Goal: Task Accomplishment & Management: Complete application form

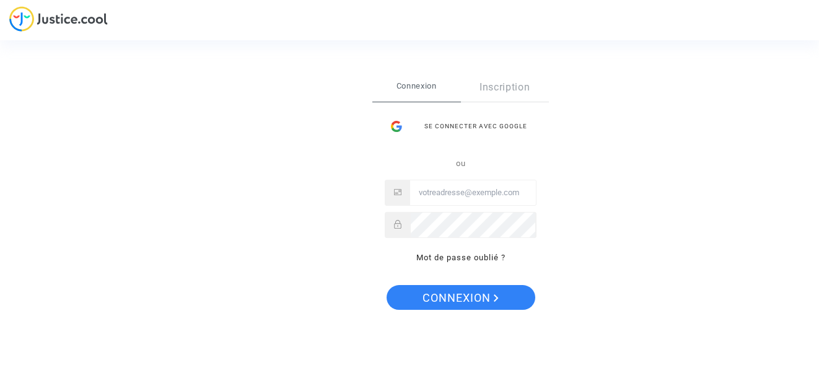
click at [428, 193] on input "Email" at bounding box center [473, 192] width 126 height 25
type input "[EMAIL_ADDRESS][PERSON_NAME][DOMAIN_NAME]"
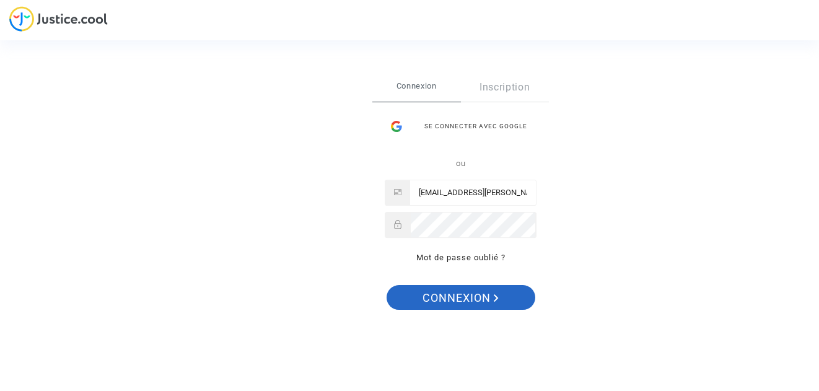
click at [452, 295] on span "Connexion" at bounding box center [460, 298] width 76 height 26
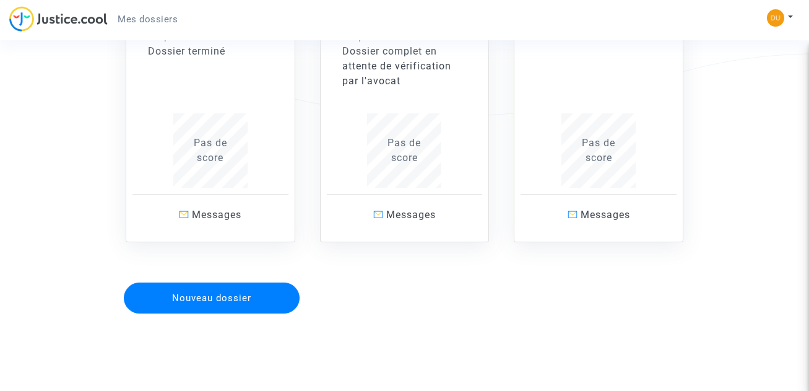
scroll to position [247, 0]
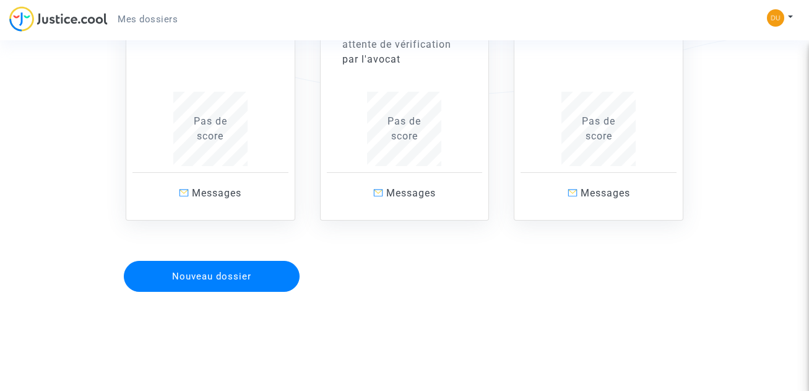
click at [224, 276] on button "Nouveau dossier" at bounding box center [212, 276] width 176 height 31
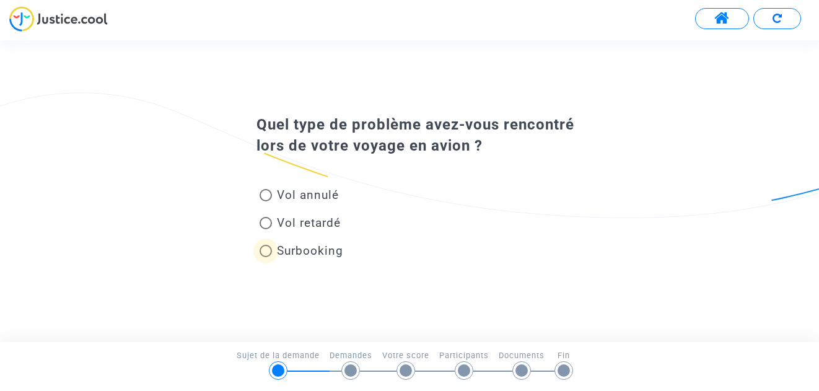
click at [266, 251] on span at bounding box center [266, 251] width 12 height 12
click at [266, 257] on input "Surbooking" at bounding box center [265, 257] width 1 height 1
radio input "true"
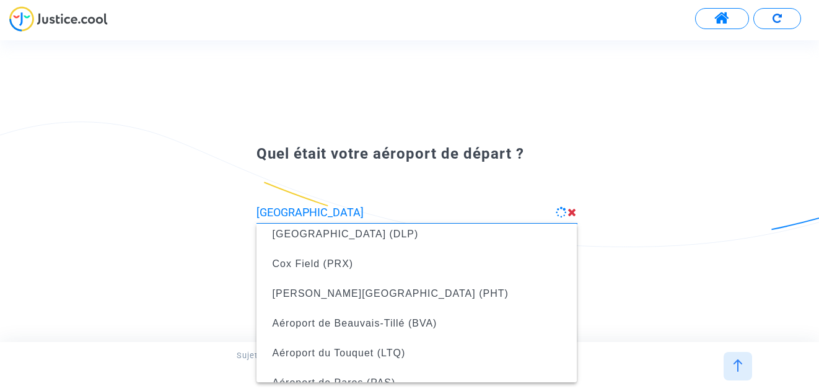
scroll to position [124, 0]
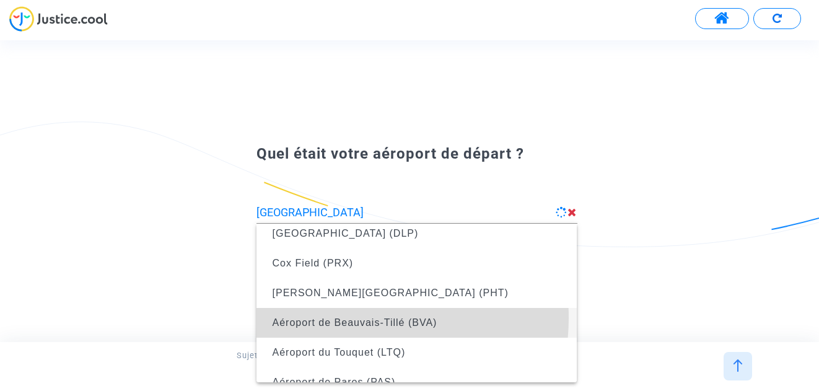
click at [347, 318] on span "Aéroport de Beauvais-Tillé (BVA)" at bounding box center [355, 322] width 165 height 11
type input "Aéroport de Beauvais-Tillé (BVA)"
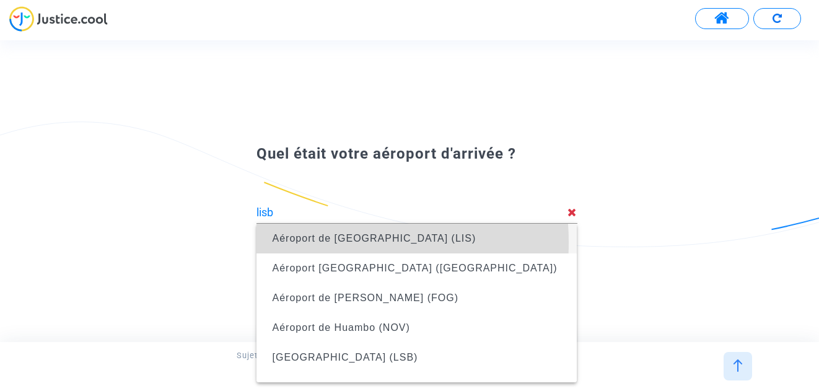
click at [315, 242] on span "Aéroport de Lisbonne (LIS)" at bounding box center [375, 238] width 204 height 11
type input "Aéroport de Lisbonne (LIS)"
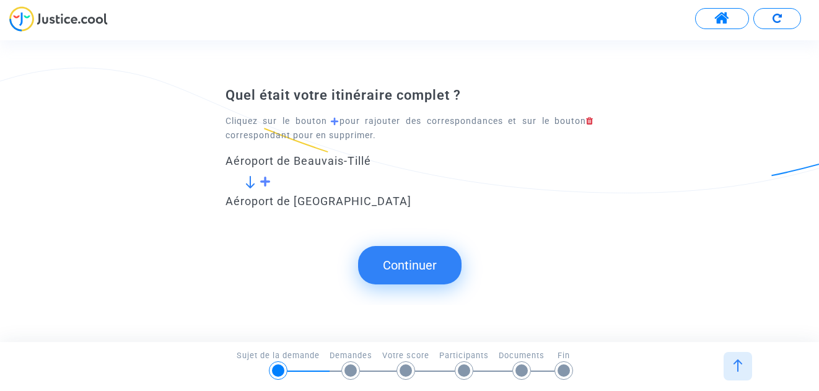
click at [417, 260] on button "Continuer" at bounding box center [409, 265] width 103 height 38
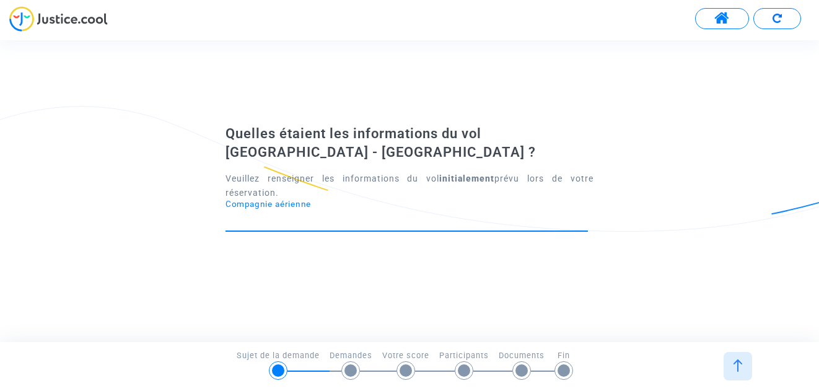
click at [288, 222] on input "Compagnie aérienne" at bounding box center [406, 220] width 362 height 12
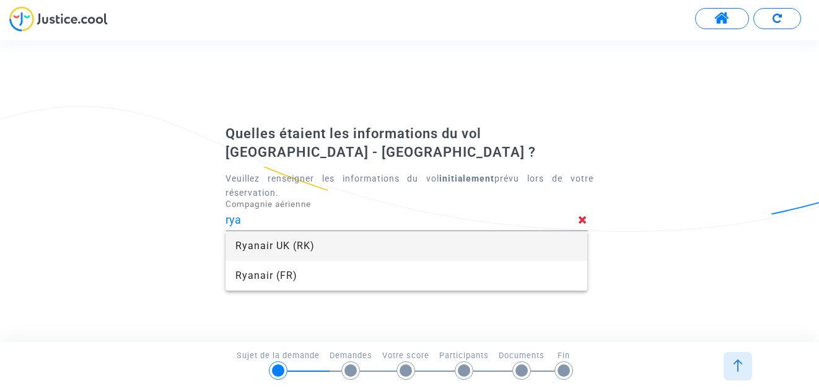
type input "Ryanair UK"
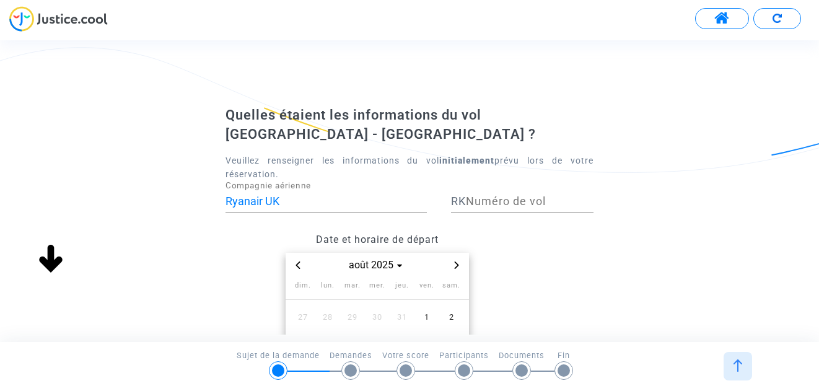
click at [299, 263] on icon "Previous month" at bounding box center [297, 264] width 4 height 7
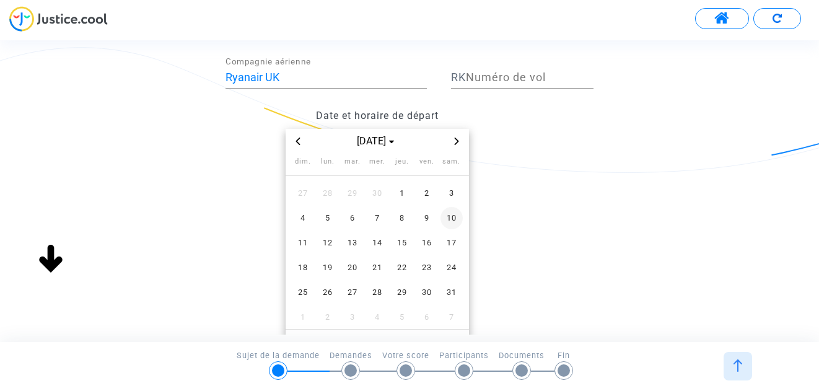
click at [453, 220] on span "10" at bounding box center [451, 218] width 22 height 22
click at [451, 213] on span "10" at bounding box center [451, 218] width 22 height 22
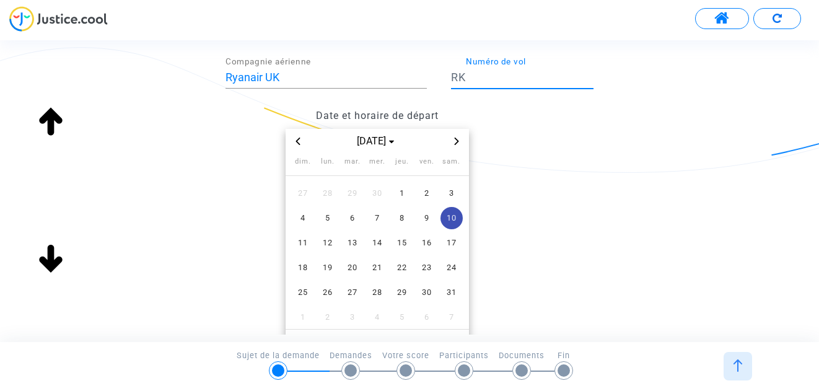
click at [491, 78] on input "Numéro de vol" at bounding box center [530, 77] width 128 height 12
type input "1084"
click at [467, 76] on input "1084" at bounding box center [530, 77] width 128 height 12
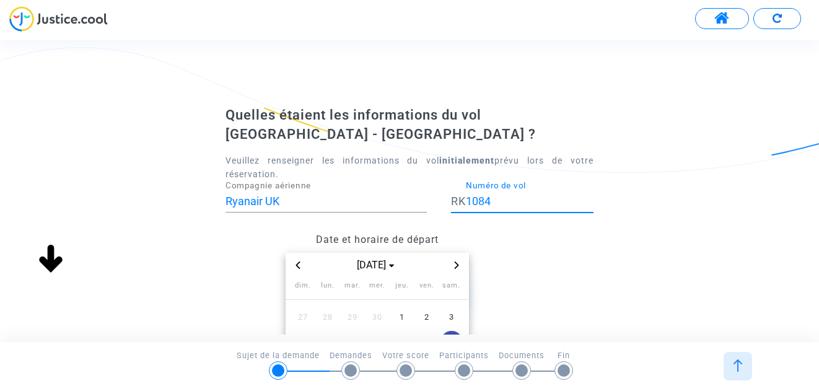
click at [278, 201] on input "Ryanair UK" at bounding box center [325, 201] width 201 height 12
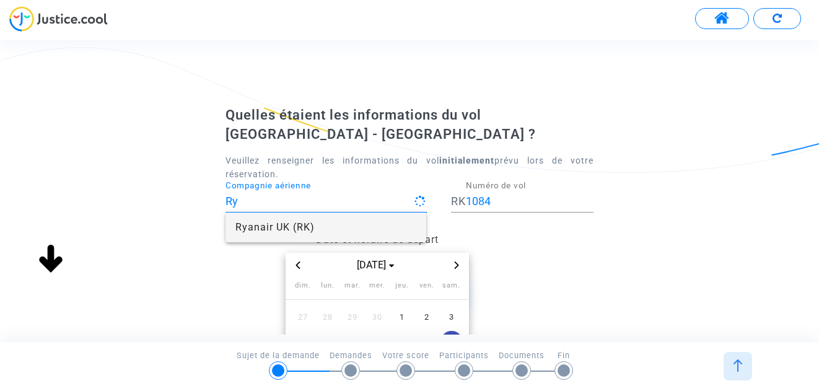
type input "R"
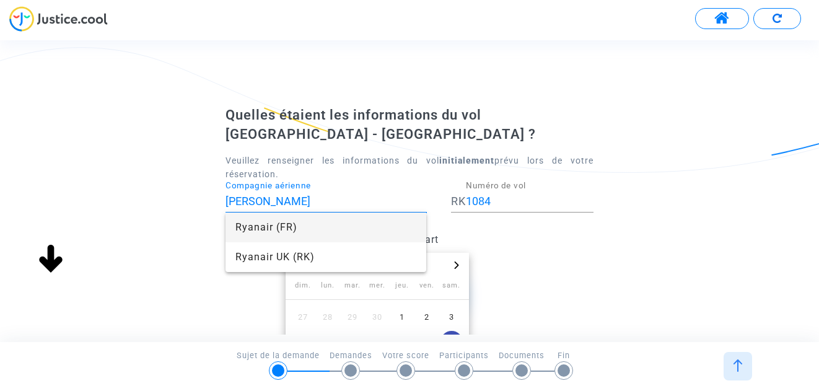
click at [261, 224] on span "Ryanair (FR)" at bounding box center [325, 227] width 181 height 30
type input "Ryanair"
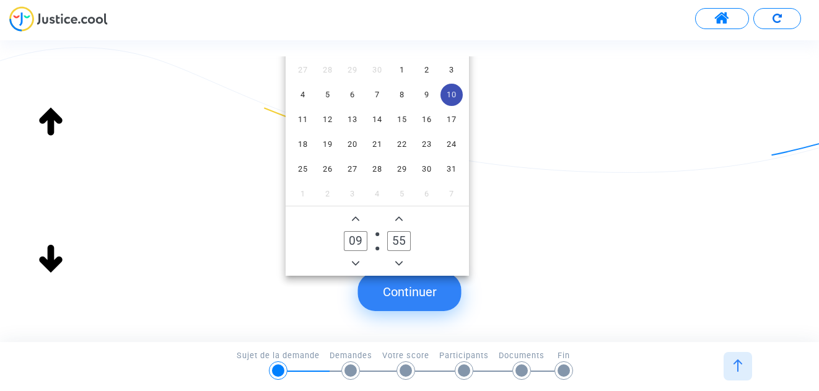
scroll to position [248, 0]
click at [426, 289] on button "Continuer" at bounding box center [409, 292] width 103 height 38
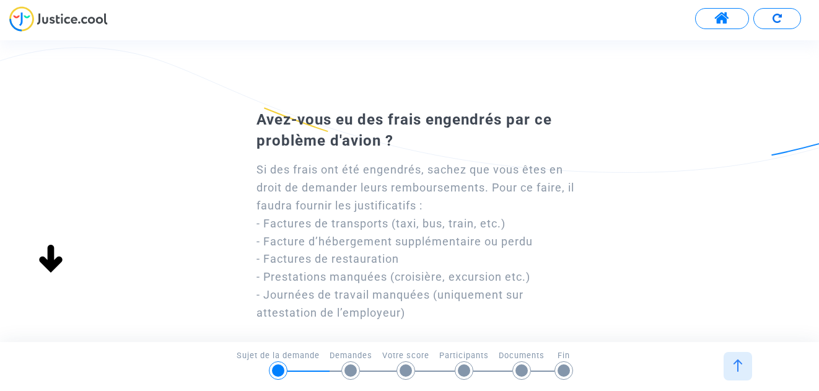
scroll to position [62, 0]
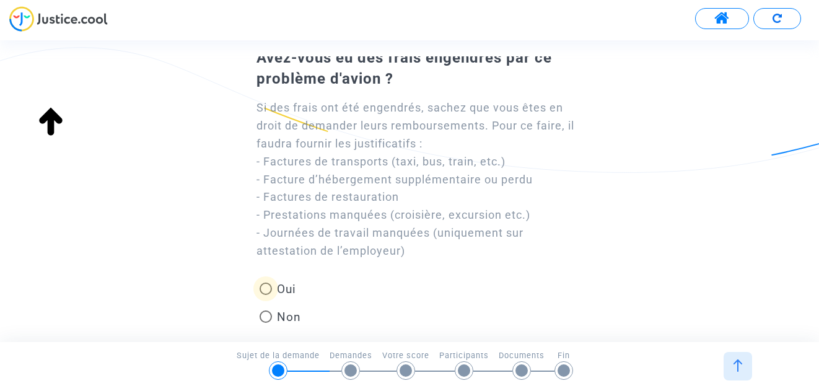
click at [264, 290] on span at bounding box center [266, 288] width 12 height 12
click at [265, 295] on input "Oui" at bounding box center [265, 295] width 1 height 1
radio input "true"
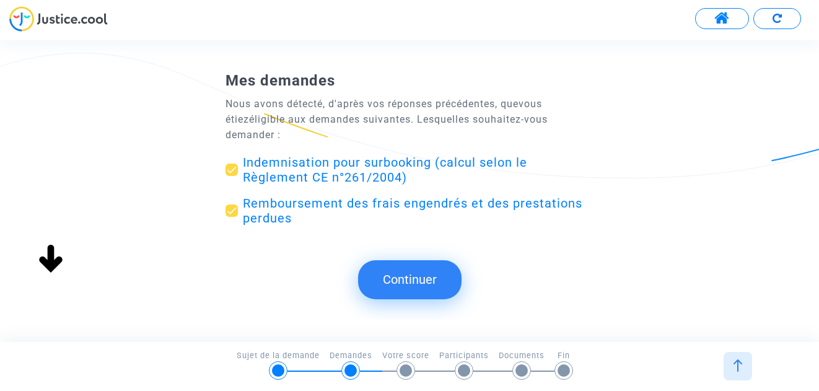
scroll to position [0, 0]
click at [233, 164] on span at bounding box center [231, 170] width 12 height 12
click at [232, 176] on input "Indemnisation pour surbooking (calcul selon le Règlement CE n°261/2004)" at bounding box center [231, 176] width 1 height 1
checkbox input "false"
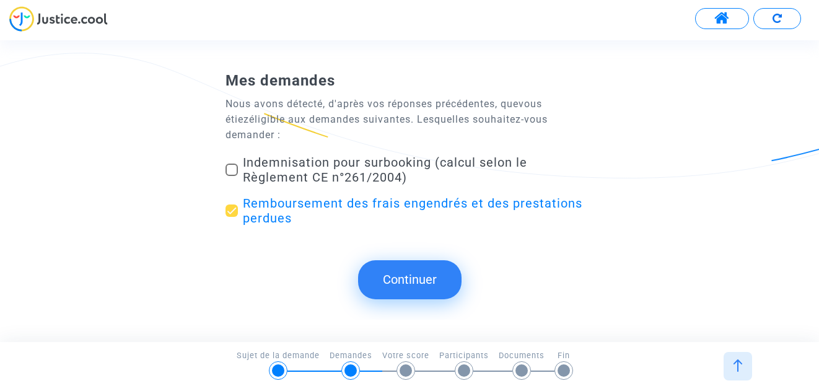
click at [394, 267] on button "Continuer" at bounding box center [409, 279] width 103 height 38
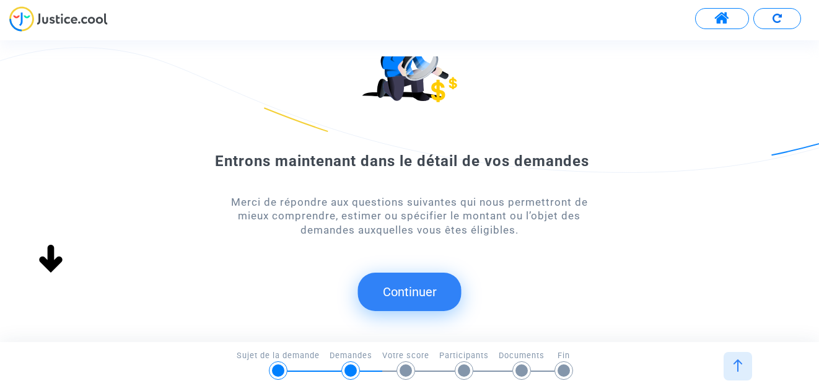
scroll to position [98, 0]
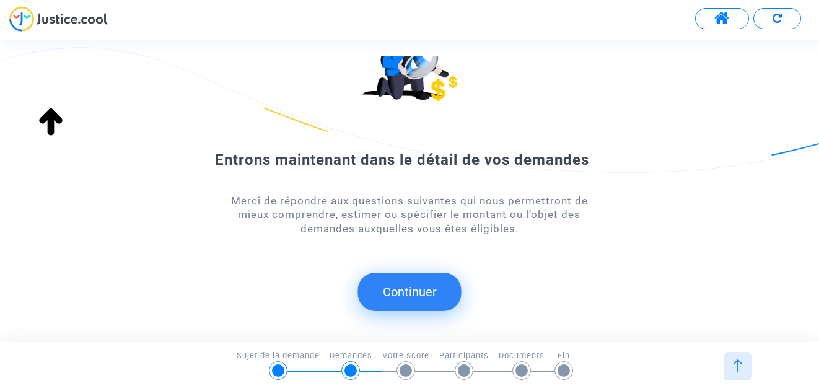
click at [414, 286] on button "Continuer" at bounding box center [409, 292] width 103 height 38
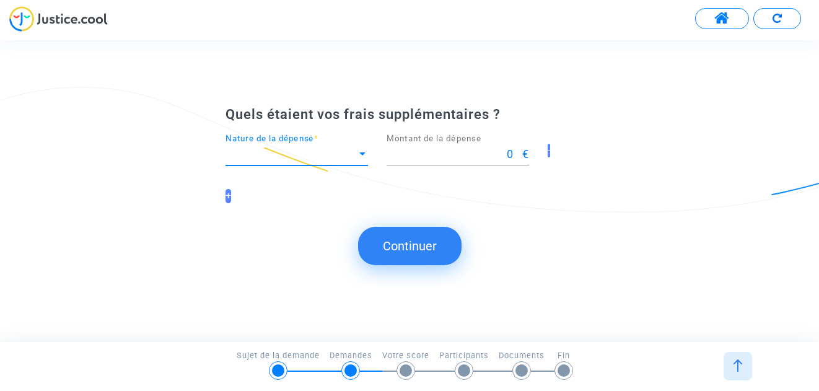
click at [315, 151] on span "Nature de la dépense" at bounding box center [290, 154] width 131 height 12
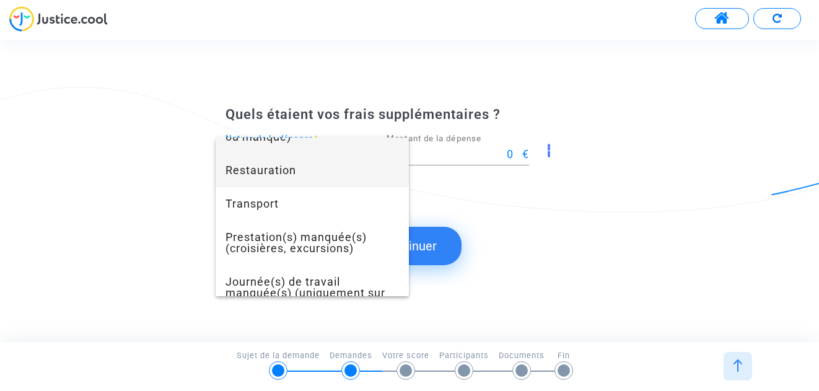
scroll to position [53, 0]
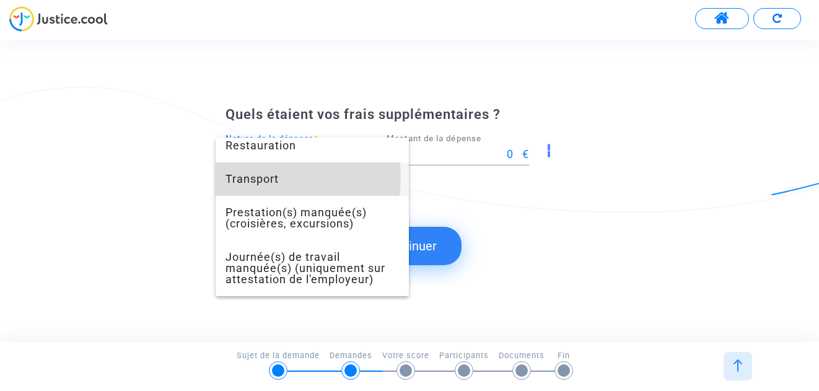
click at [264, 177] on span "Transport" at bounding box center [311, 178] width 173 height 33
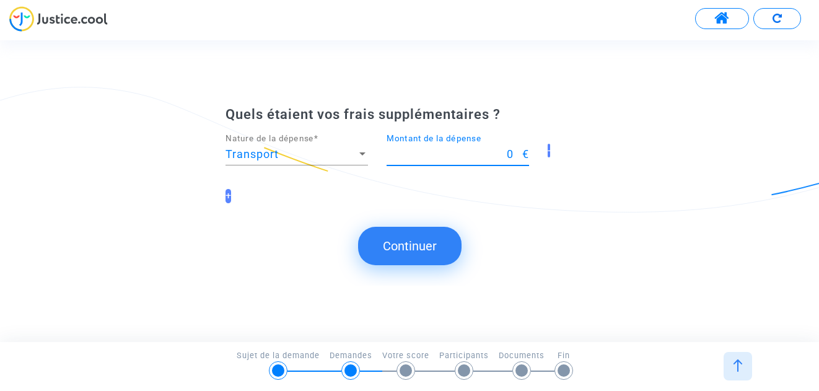
click at [419, 154] on input "0" at bounding box center [454, 154] width 136 height 12
type input "110"
click at [397, 251] on button "Continuer" at bounding box center [409, 246] width 103 height 38
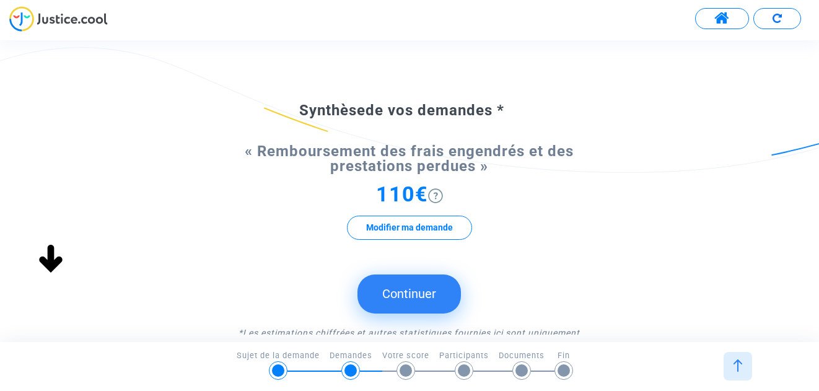
scroll to position [124, 0]
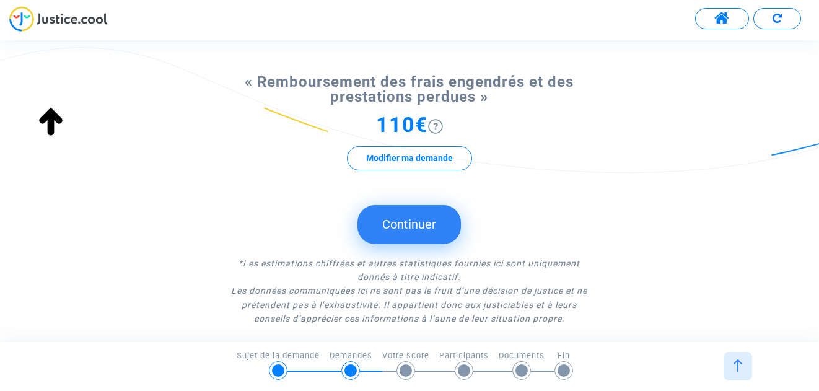
click at [420, 222] on button "Continuer" at bounding box center [408, 224] width 103 height 38
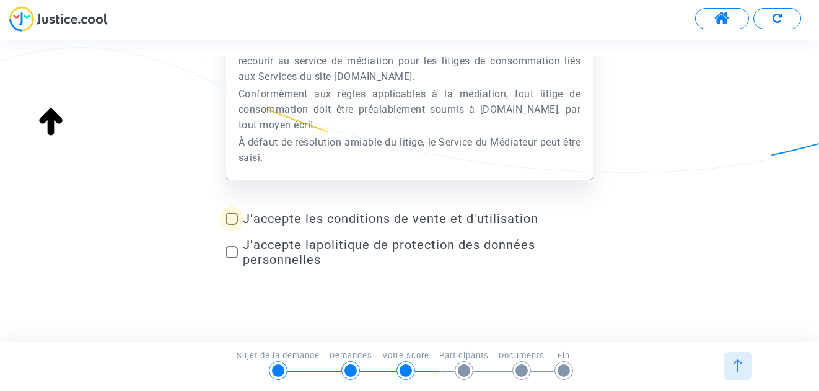
click at [232, 220] on span at bounding box center [231, 218] width 12 height 12
click at [232, 225] on input "J'accepte les conditions de vente et d'utilisation" at bounding box center [231, 225] width 1 height 1
checkbox input "true"
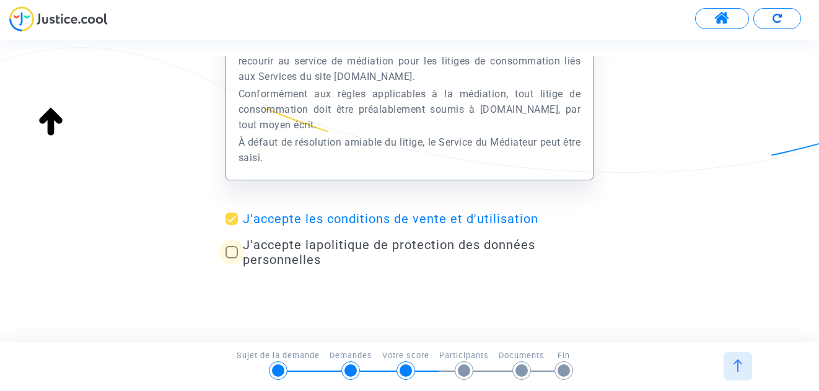
click at [231, 248] on span at bounding box center [231, 252] width 12 height 12
click at [231, 258] on input "J'accepte la politique de protection des données personnelles" at bounding box center [231, 258] width 1 height 1
checkbox input "true"
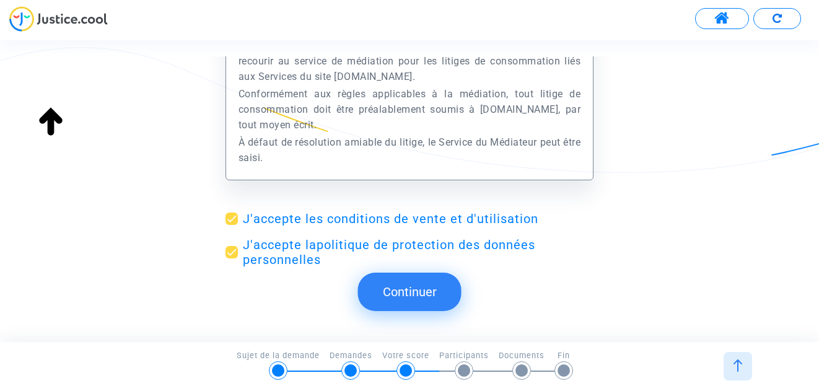
click at [388, 286] on button "Continuer" at bounding box center [409, 292] width 103 height 38
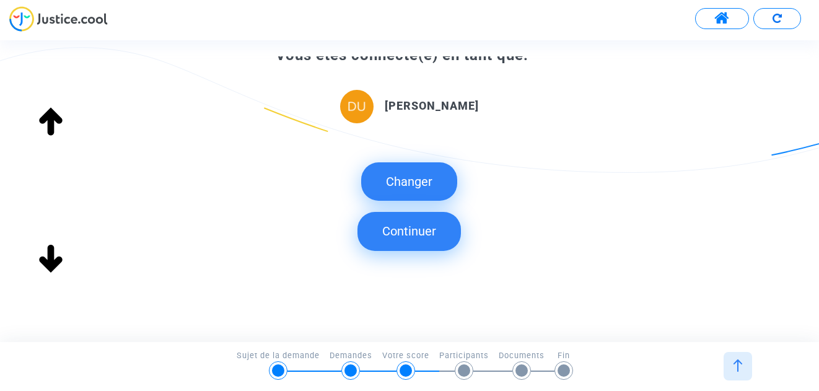
scroll to position [235, 0]
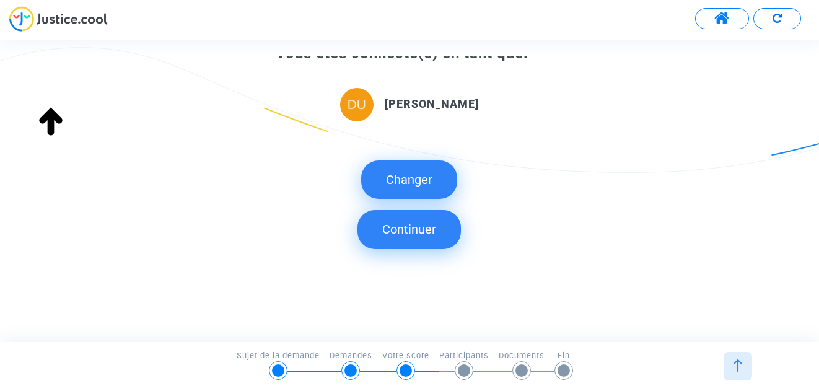
click at [416, 229] on button "Continuer" at bounding box center [408, 229] width 103 height 38
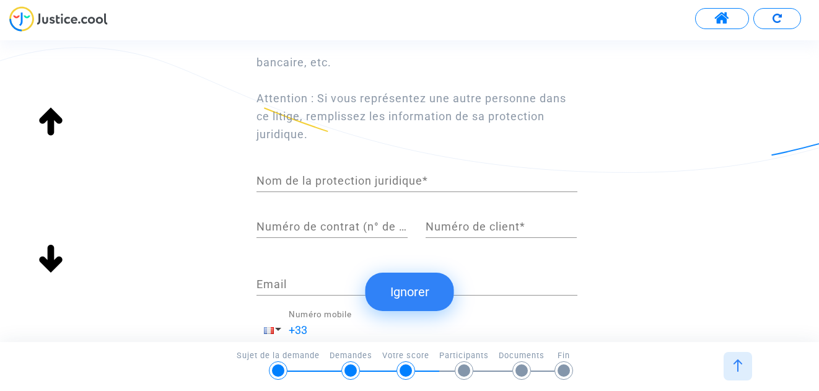
scroll to position [186, 0]
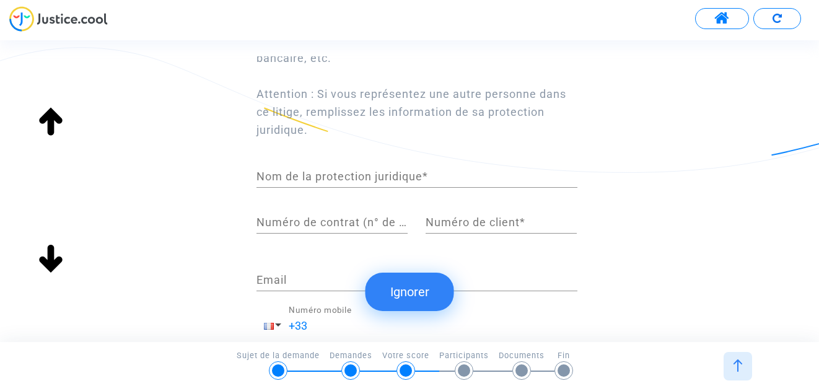
click at [402, 287] on button "Ignorer" at bounding box center [409, 292] width 89 height 38
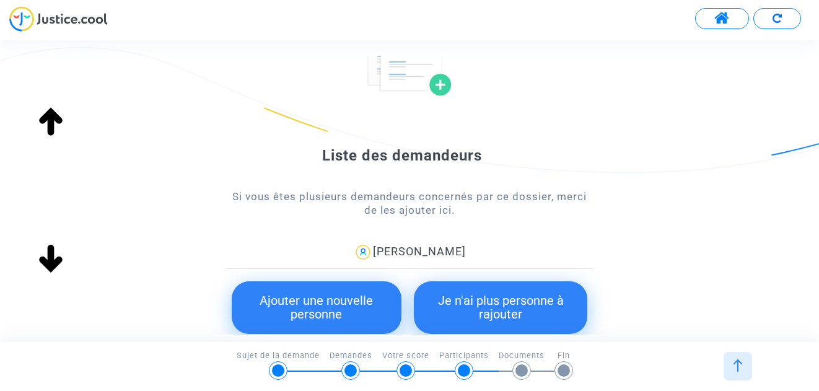
scroll to position [124, 0]
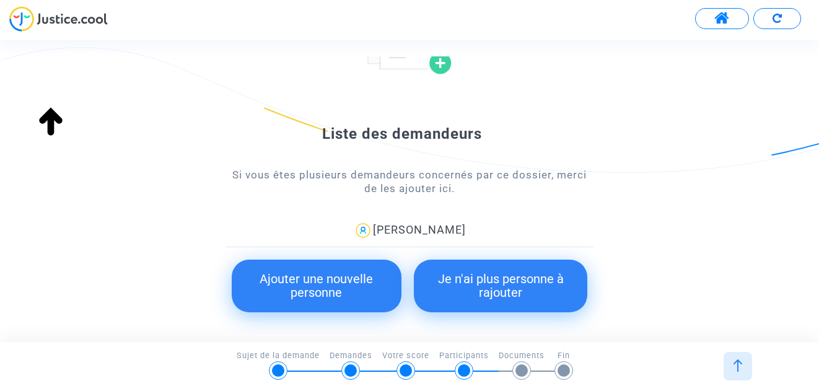
click at [340, 277] on button "Ajouter une nouvelle personne" at bounding box center [317, 286] width 170 height 53
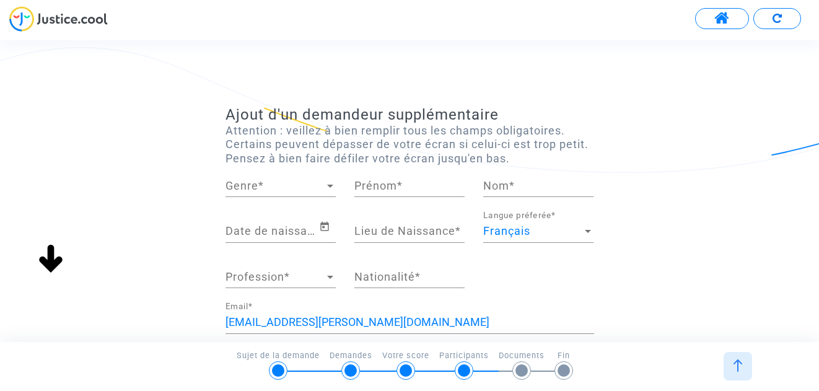
scroll to position [0, 0]
click at [331, 185] on div at bounding box center [330, 186] width 6 height 3
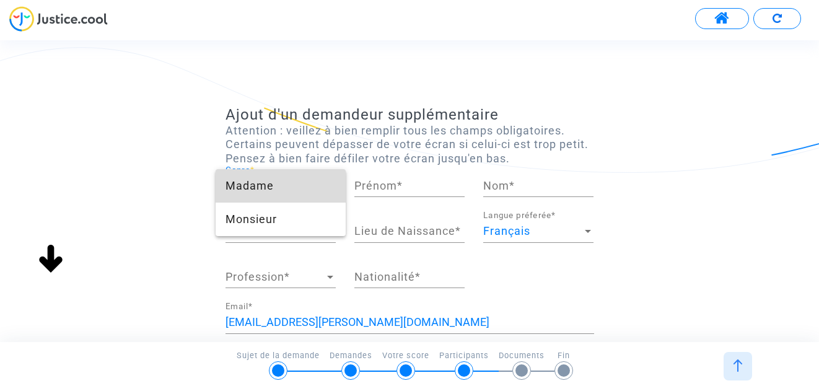
click at [284, 183] on span "Madame" at bounding box center [280, 185] width 110 height 33
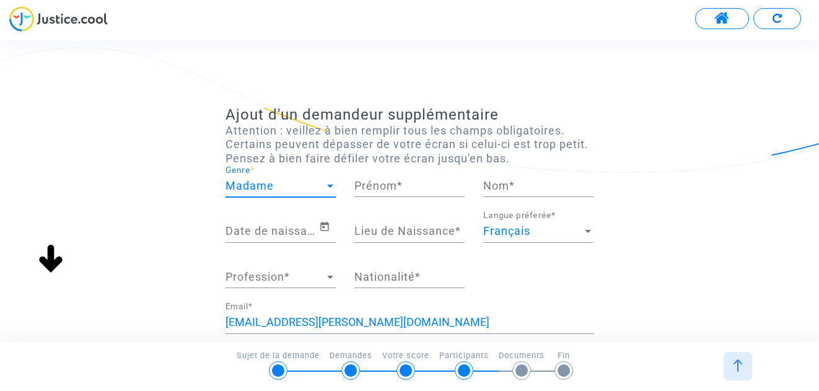
click at [383, 185] on input "Prénom *" at bounding box center [409, 186] width 110 height 12
type input "MARIE"
type input "Duquesne"
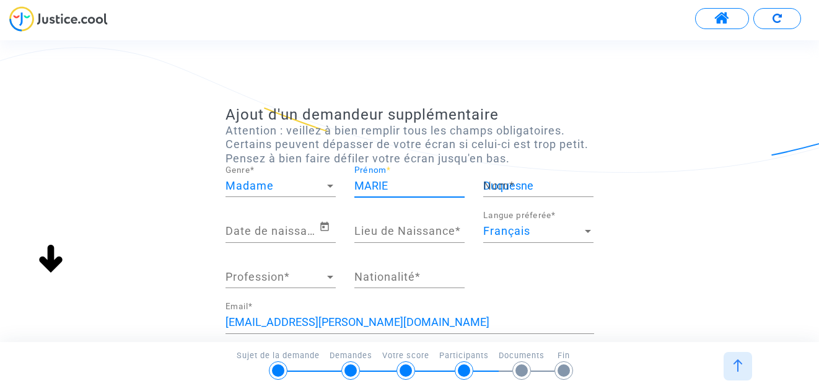
type input "62370 AUDRUICQ"
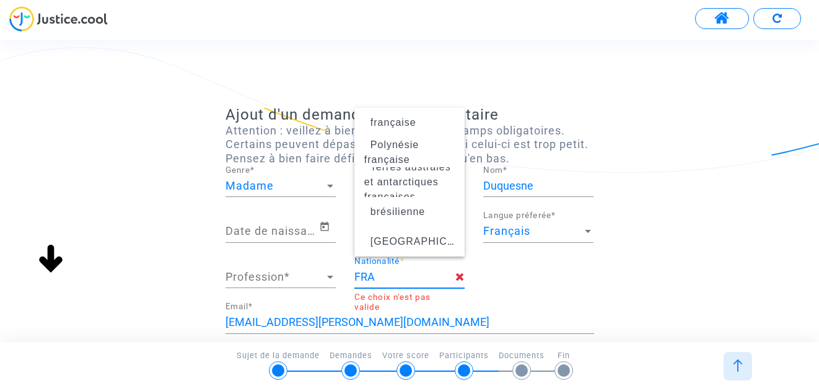
click at [377, 277] on input "FRA" at bounding box center [404, 277] width 101 height 12
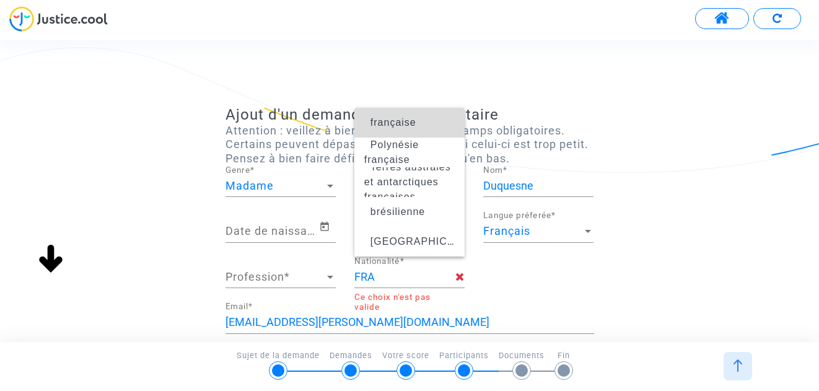
click at [406, 124] on span "française" at bounding box center [393, 122] width 46 height 11
type input "française"
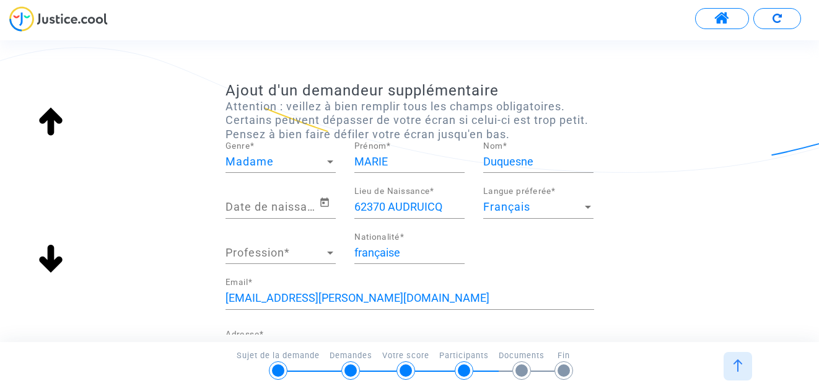
scroll to position [9, 0]
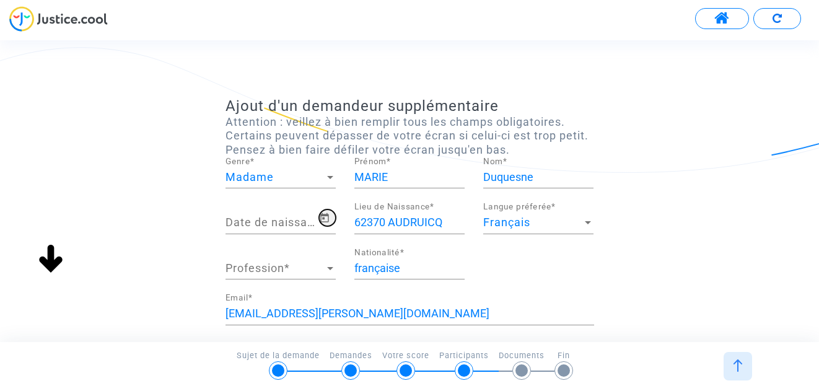
click at [321, 219] on icon "Open calendar" at bounding box center [324, 217] width 9 height 9
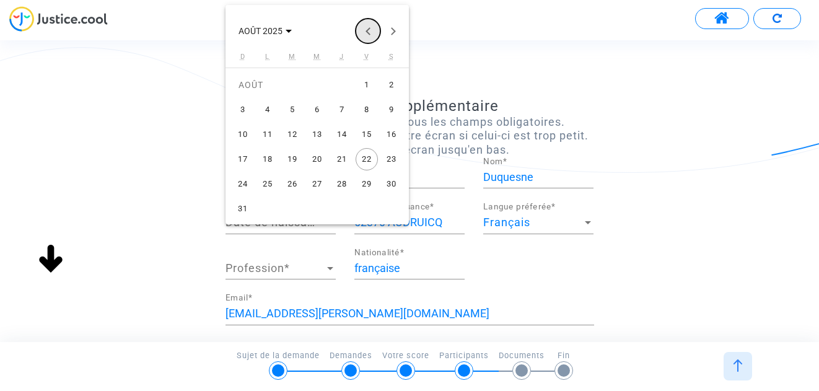
click at [369, 30] on button "Previous month" at bounding box center [368, 31] width 25 height 25
click at [371, 29] on button "Previous month" at bounding box center [368, 31] width 25 height 25
click at [371, 31] on button "Previous month" at bounding box center [368, 31] width 25 height 25
click at [367, 30] on button "Previous month" at bounding box center [368, 31] width 25 height 25
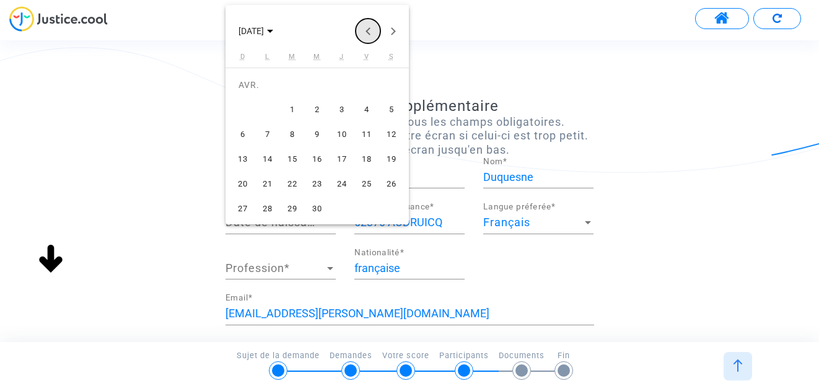
click at [367, 30] on button "Previous month" at bounding box center [368, 31] width 25 height 25
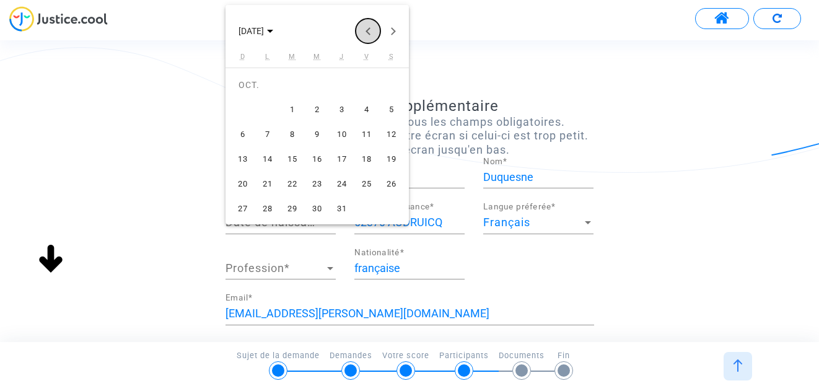
click at [367, 30] on button "Previous month" at bounding box center [368, 31] width 25 height 25
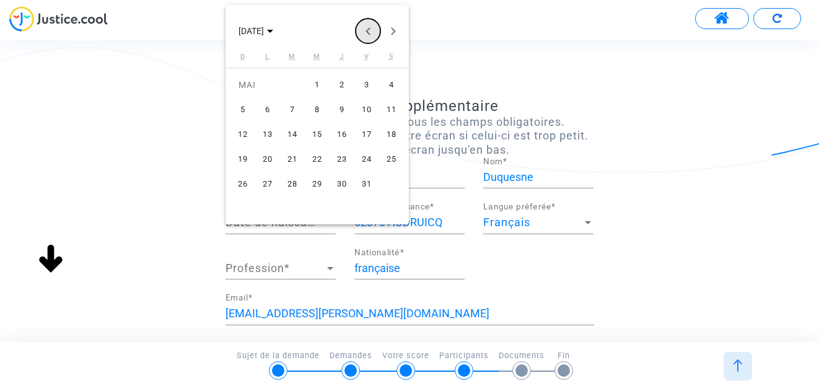
click at [367, 30] on button "Previous month" at bounding box center [368, 31] width 25 height 25
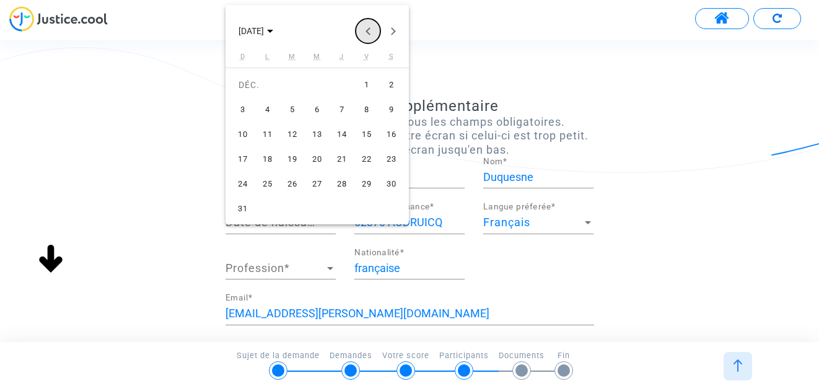
click at [367, 30] on button "Previous month" at bounding box center [368, 31] width 25 height 25
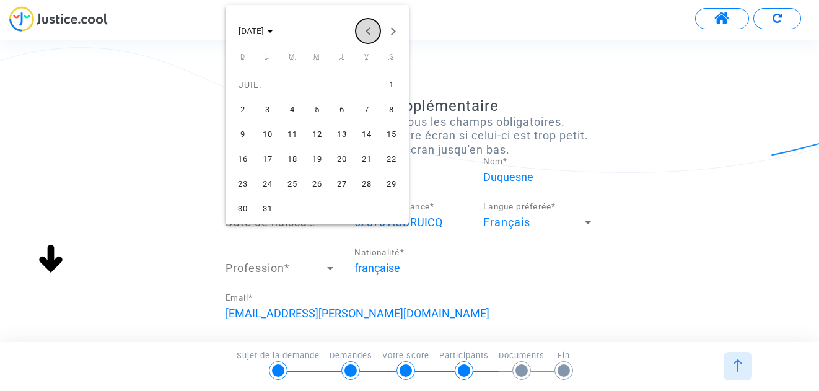
click at [367, 30] on button "Previous month" at bounding box center [368, 31] width 25 height 25
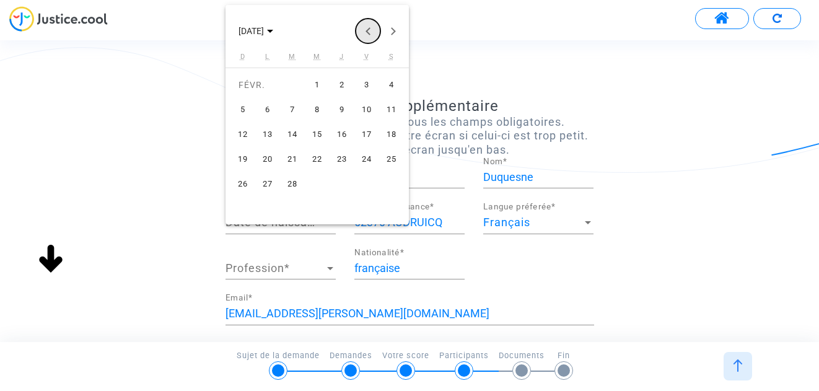
click at [367, 30] on button "Previous month" at bounding box center [368, 31] width 25 height 25
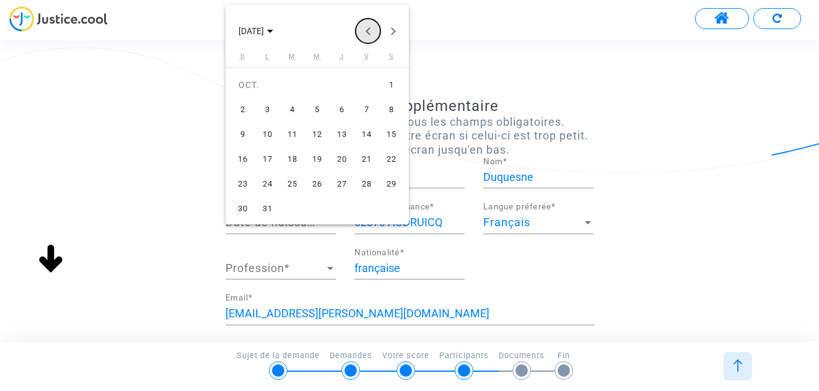
click at [367, 30] on button "Previous month" at bounding box center [368, 31] width 25 height 25
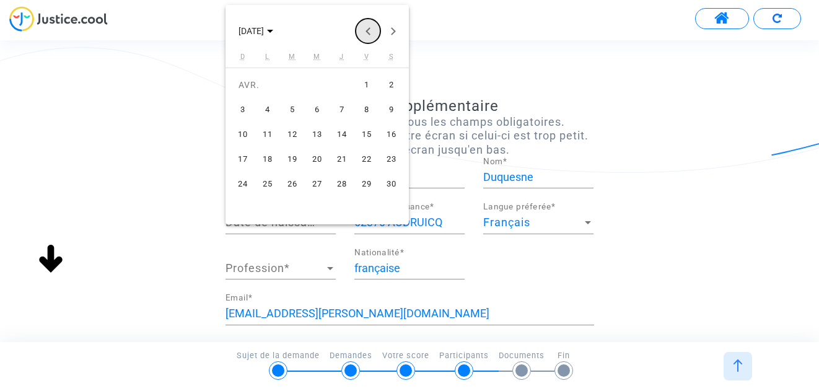
click at [367, 30] on button "Previous month" at bounding box center [368, 31] width 25 height 25
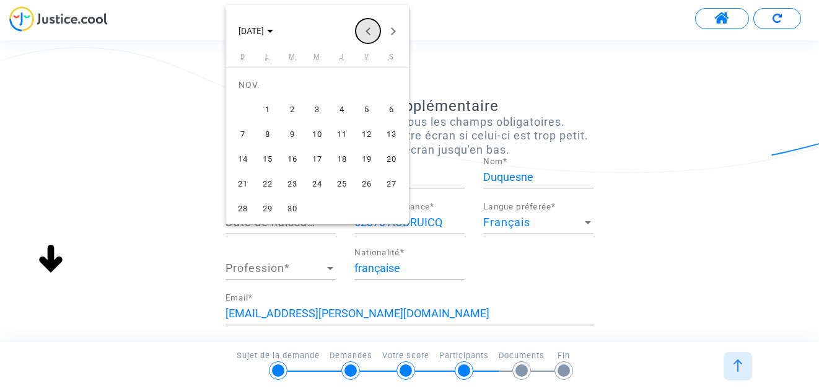
click at [367, 30] on button "Previous month" at bounding box center [368, 31] width 25 height 25
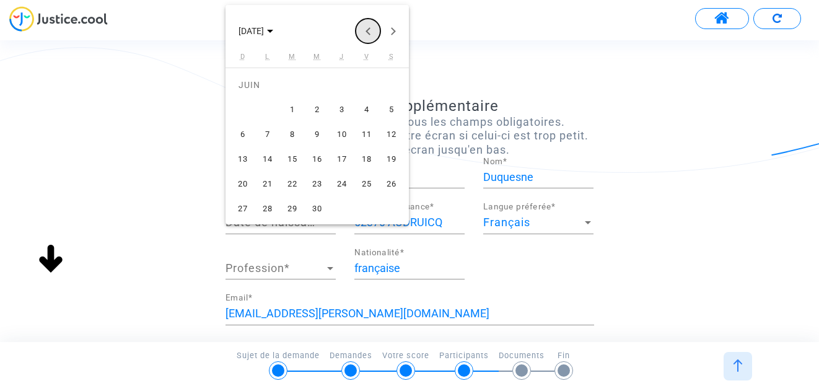
click at [367, 30] on button "Previous month" at bounding box center [368, 31] width 25 height 25
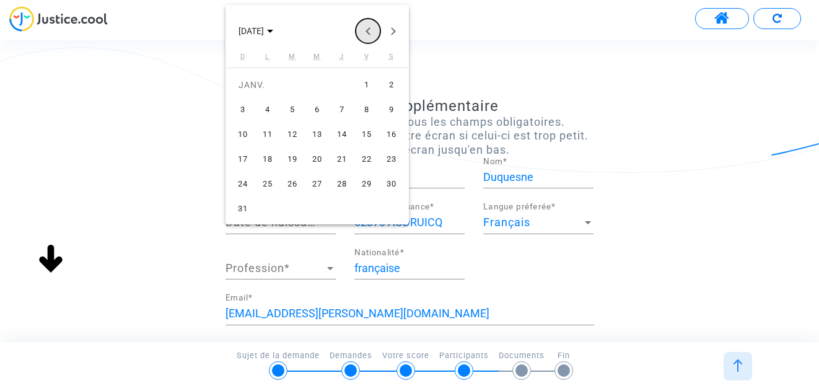
click at [367, 30] on button "Previous month" at bounding box center [368, 31] width 25 height 25
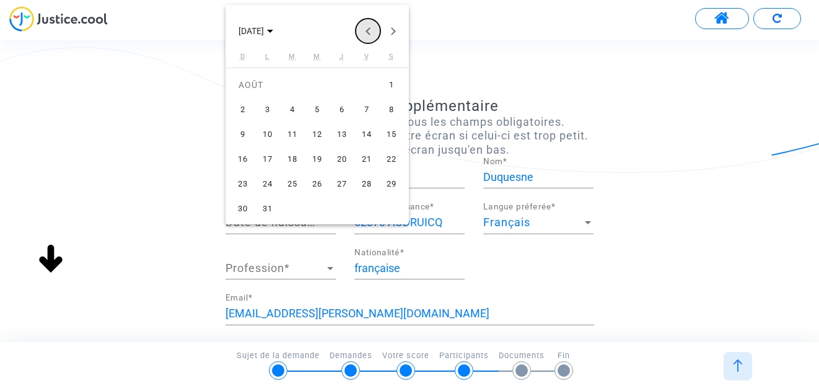
click at [367, 30] on button "Previous month" at bounding box center [368, 31] width 25 height 25
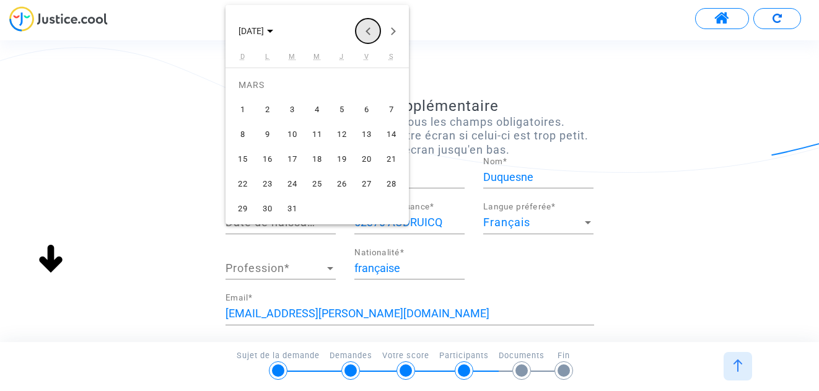
click at [367, 30] on button "Previous month" at bounding box center [368, 31] width 25 height 25
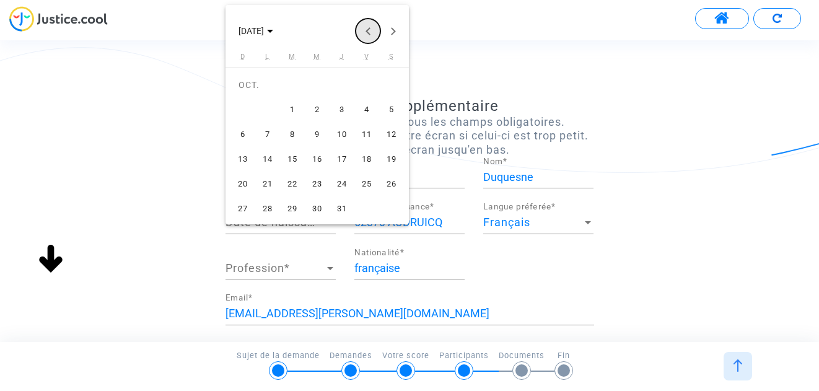
click at [367, 30] on button "Previous month" at bounding box center [368, 31] width 25 height 25
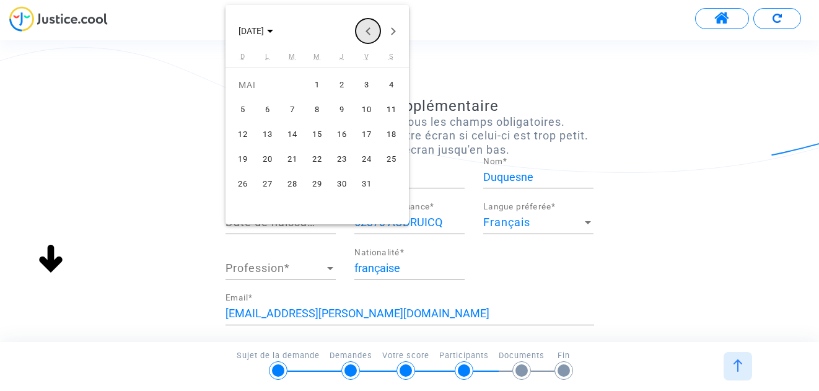
click at [367, 30] on button "Previous month" at bounding box center [368, 31] width 25 height 25
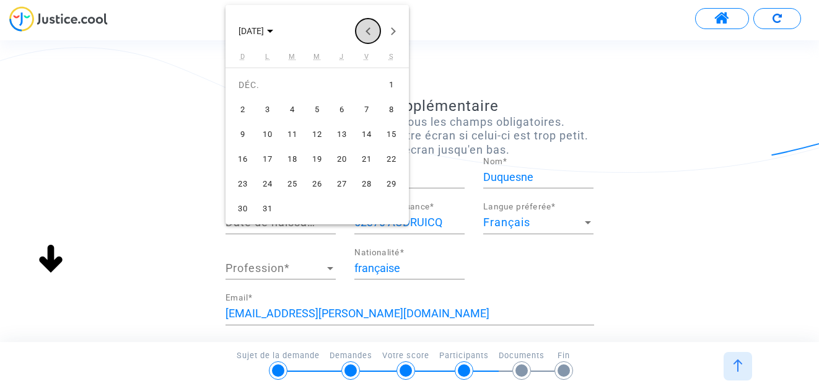
click at [367, 30] on button "Previous month" at bounding box center [368, 31] width 25 height 25
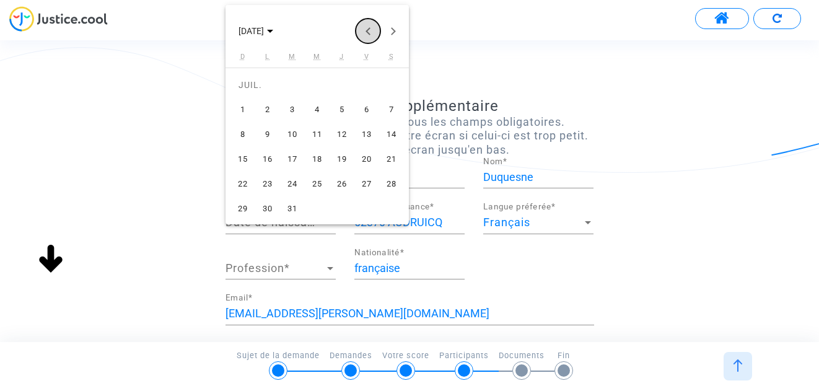
click at [367, 30] on button "Previous month" at bounding box center [368, 31] width 25 height 25
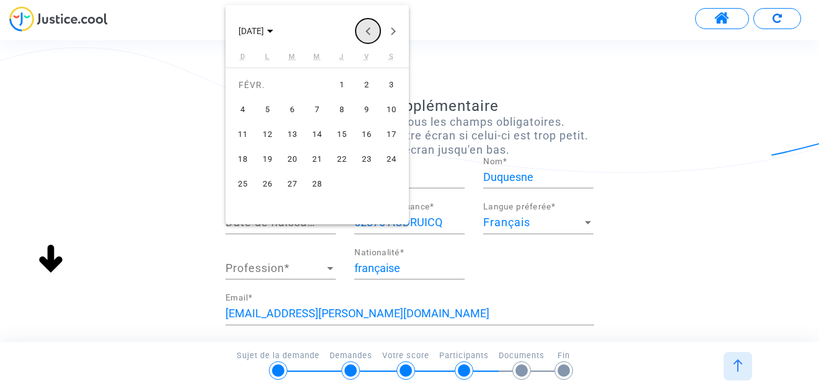
click at [367, 30] on button "Previous month" at bounding box center [368, 31] width 25 height 25
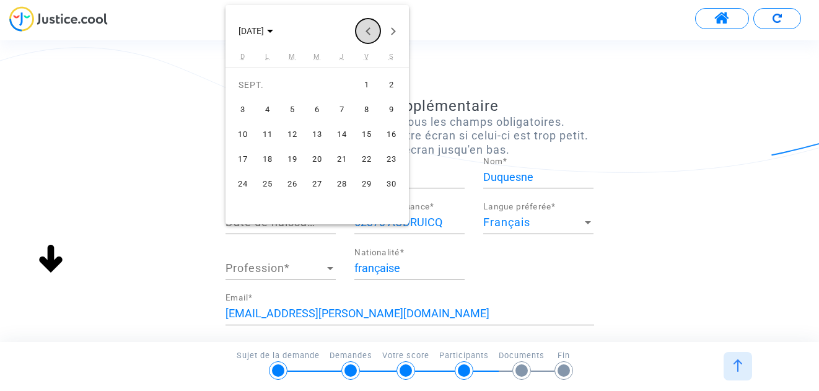
click at [367, 30] on button "Previous month" at bounding box center [368, 31] width 25 height 25
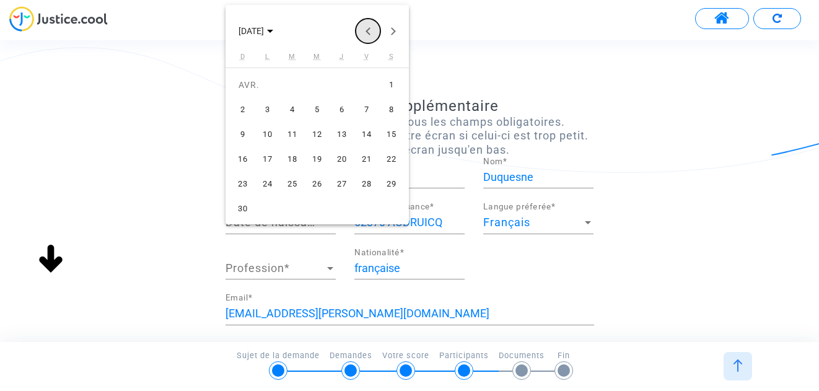
click at [367, 30] on button "Previous month" at bounding box center [368, 31] width 25 height 25
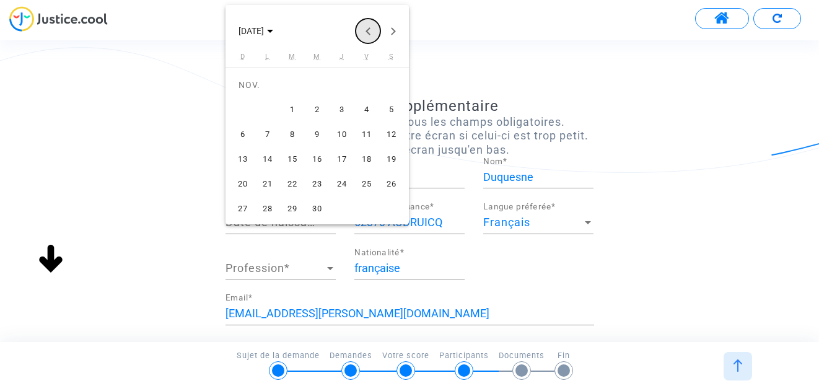
click at [367, 30] on button "Previous month" at bounding box center [368, 31] width 25 height 25
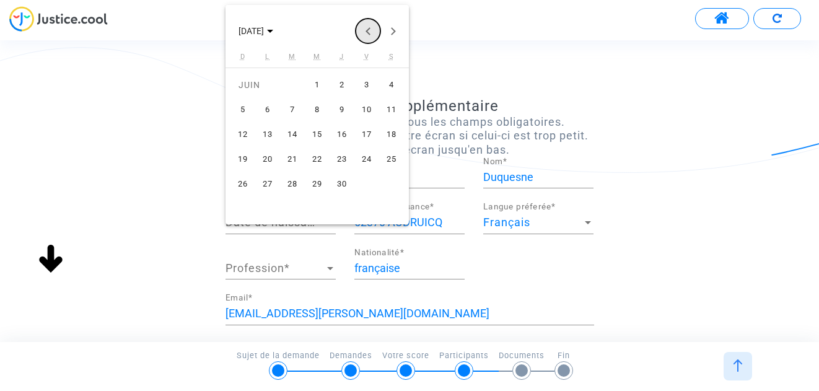
click at [367, 30] on button "Previous month" at bounding box center [368, 31] width 25 height 25
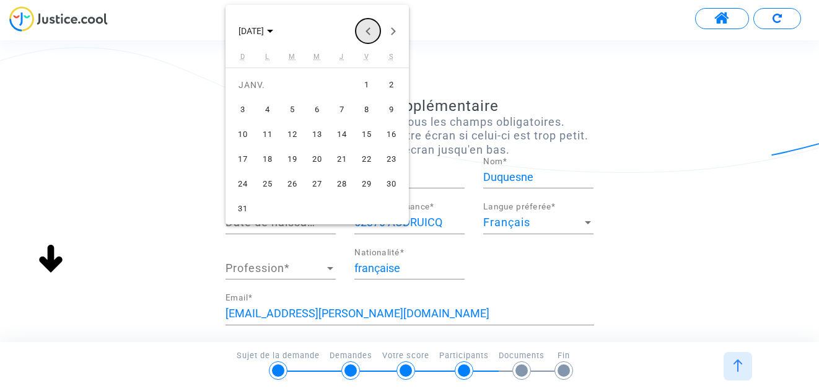
click at [367, 30] on button "Previous month" at bounding box center [368, 31] width 25 height 25
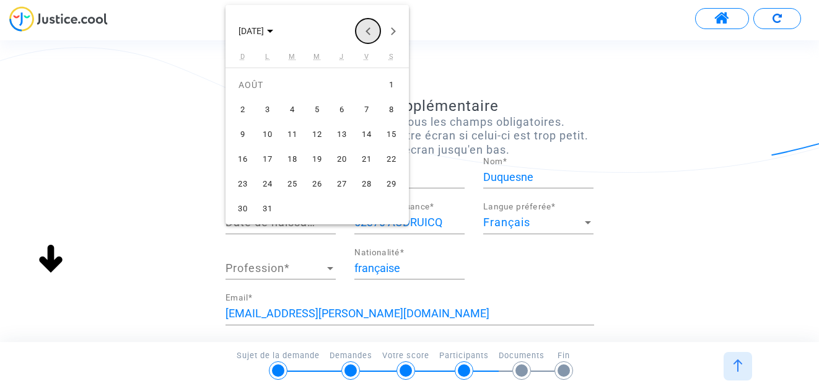
click at [367, 30] on button "Previous month" at bounding box center [368, 31] width 25 height 25
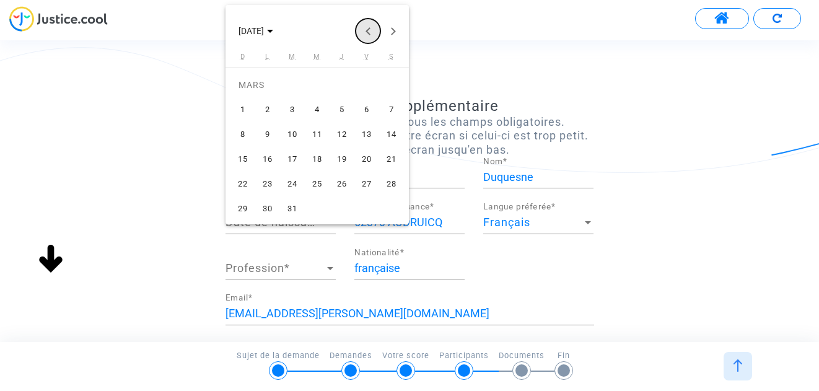
click at [367, 30] on button "Previous month" at bounding box center [368, 31] width 25 height 25
click at [367, 29] on button "Previous month" at bounding box center [368, 31] width 25 height 25
click at [368, 30] on button "Previous month" at bounding box center [368, 31] width 25 height 25
click at [510, 266] on div at bounding box center [409, 195] width 819 height 391
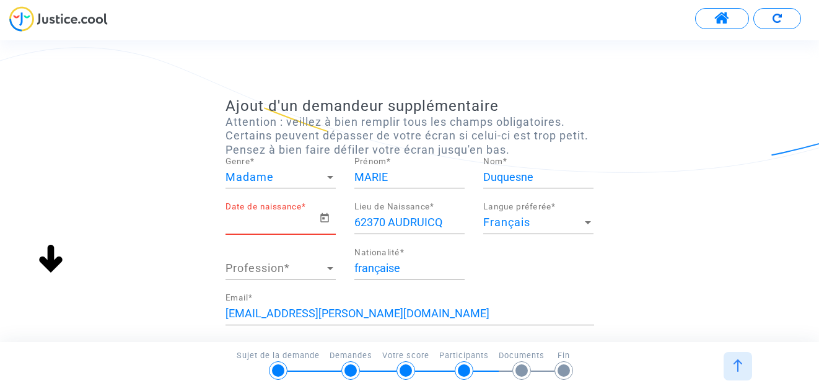
click at [313, 224] on input "Date de naissance *" at bounding box center [272, 222] width 94 height 12
click at [327, 217] on icon "Open calendar" at bounding box center [324, 218] width 11 height 15
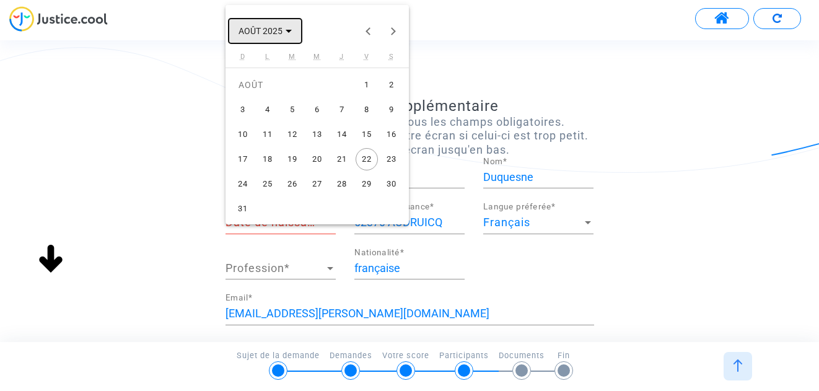
click at [286, 33] on span "AOÛT 2025" at bounding box center [264, 30] width 53 height 10
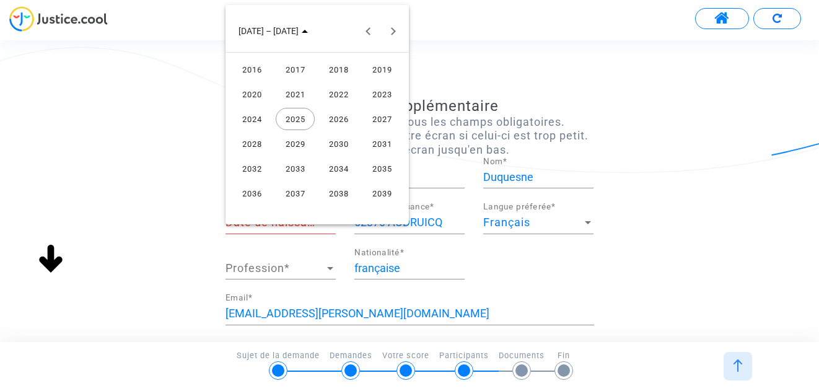
click at [261, 68] on div "2016" at bounding box center [251, 69] width 39 height 22
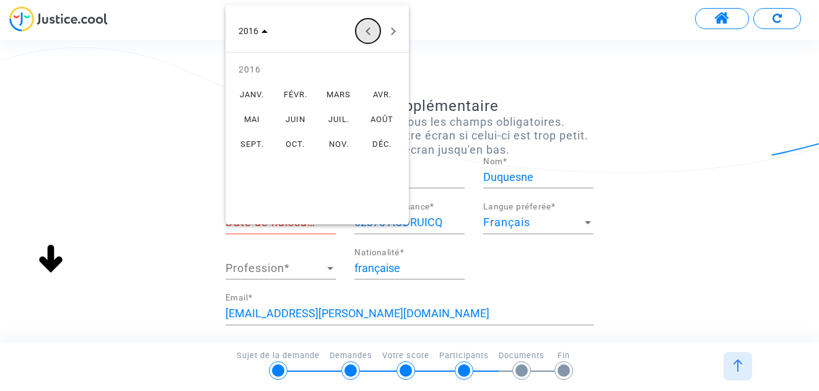
click at [367, 26] on button "Previous year" at bounding box center [368, 31] width 25 height 25
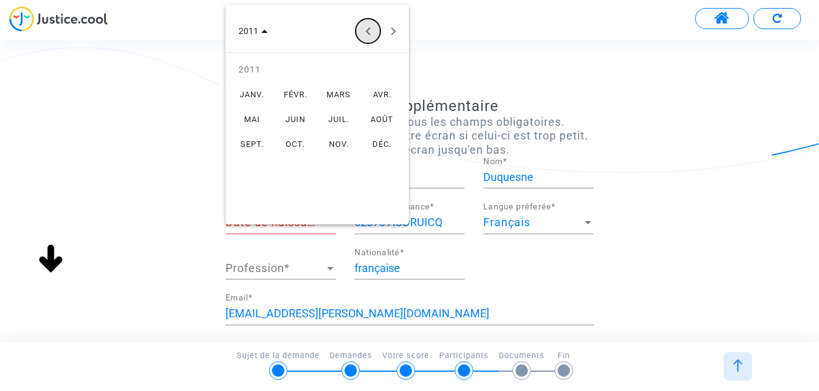
click at [367, 26] on button "Previous year" at bounding box center [368, 31] width 25 height 25
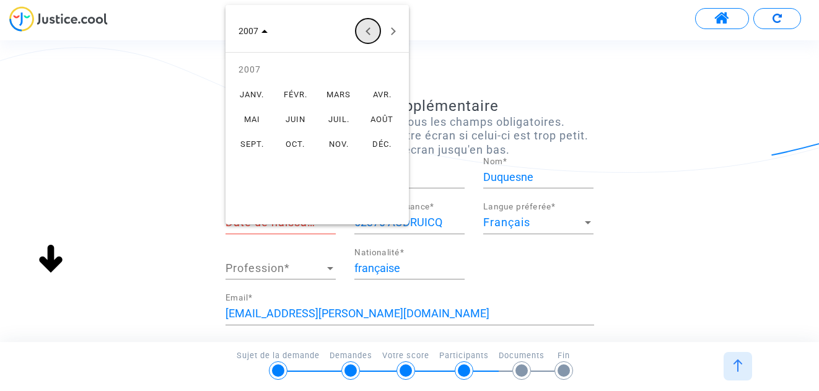
click at [368, 26] on button "Previous year" at bounding box center [368, 31] width 25 height 25
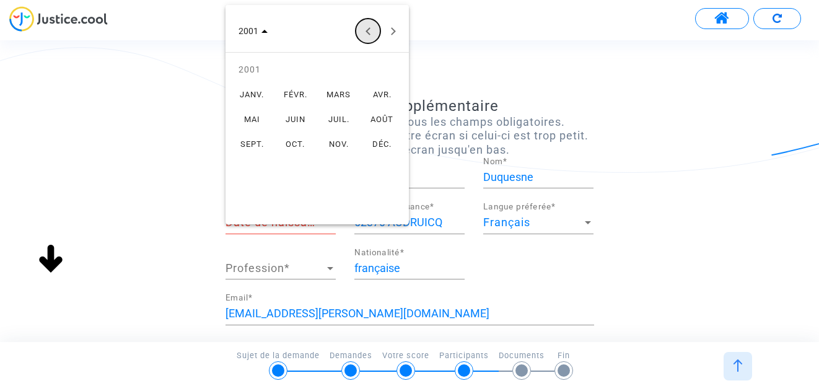
click at [368, 26] on button "Previous year" at bounding box center [368, 31] width 25 height 25
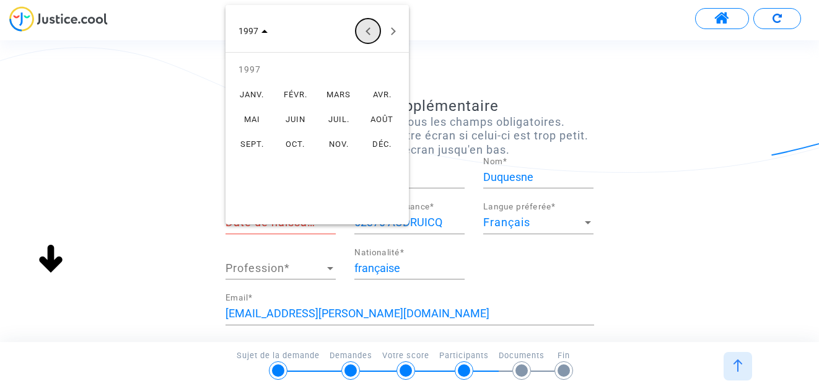
click at [368, 26] on button "Previous year" at bounding box center [368, 31] width 25 height 25
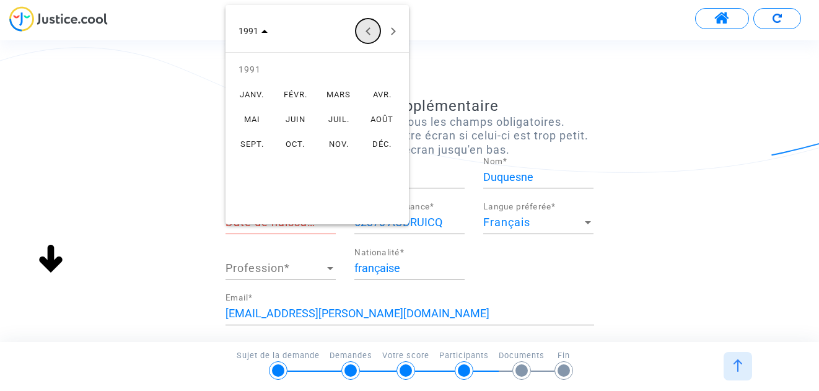
click at [368, 26] on button "Previous year" at bounding box center [368, 31] width 25 height 25
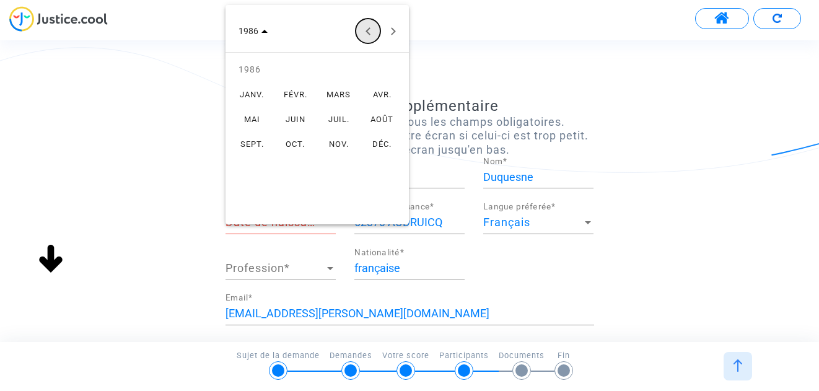
click at [368, 26] on button "Previous year" at bounding box center [368, 31] width 25 height 25
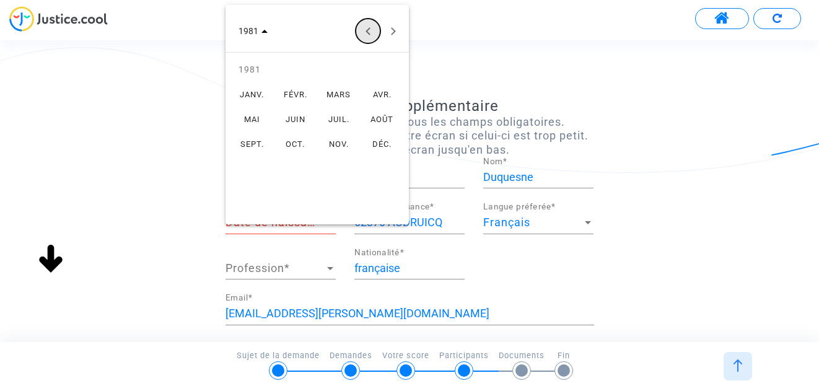
click at [368, 26] on button "Previous year" at bounding box center [368, 31] width 25 height 25
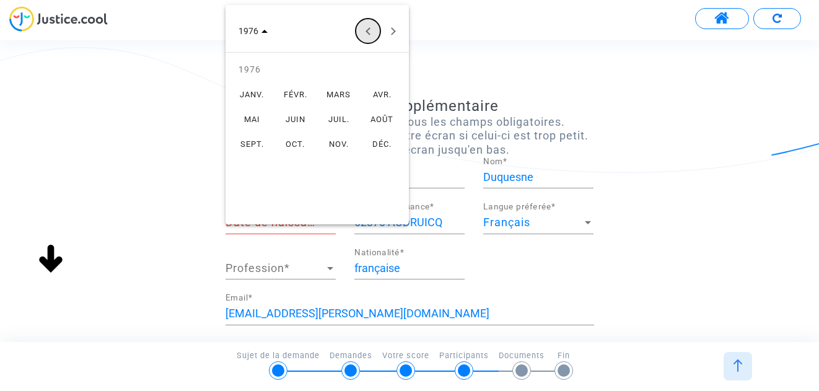
click at [368, 26] on button "Previous year" at bounding box center [368, 31] width 25 height 25
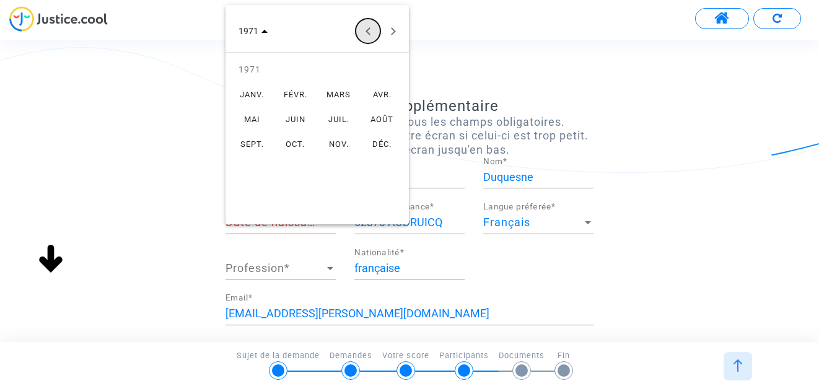
click at [368, 26] on button "Previous year" at bounding box center [368, 31] width 25 height 25
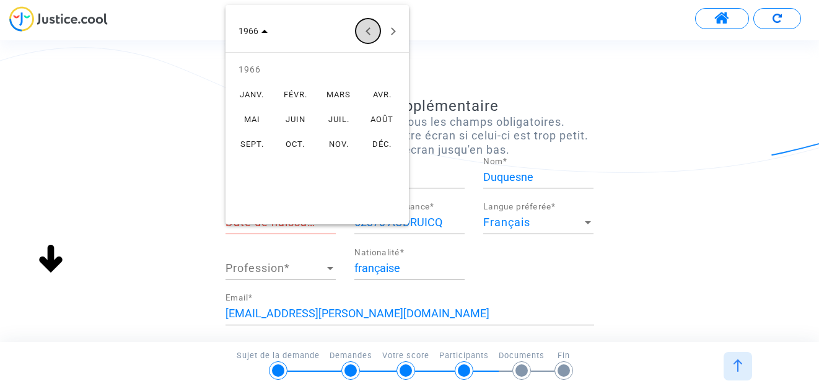
click at [368, 26] on button "Previous year" at bounding box center [368, 31] width 25 height 25
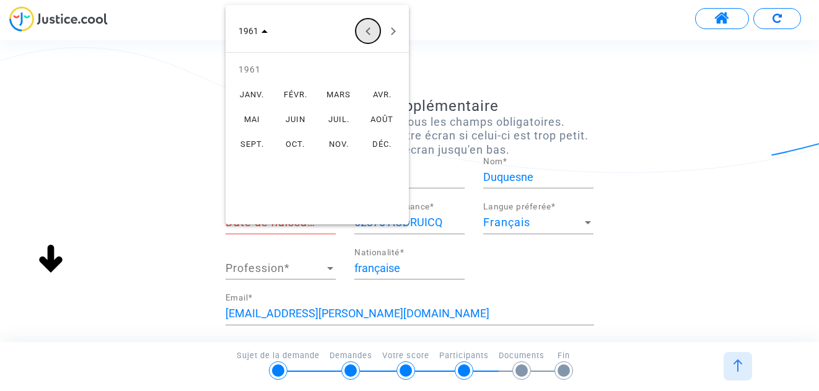
click at [368, 26] on button "Previous year" at bounding box center [368, 31] width 25 height 25
click at [369, 25] on button "Previous year" at bounding box center [368, 31] width 25 height 25
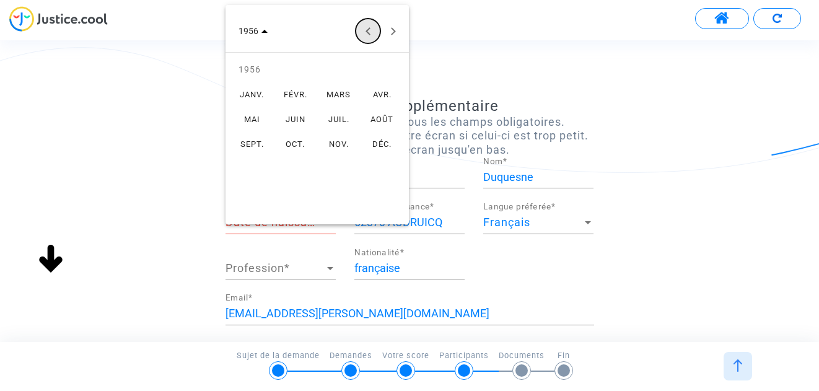
click at [369, 25] on button "Previous year" at bounding box center [368, 31] width 25 height 25
click at [296, 92] on div "FÉVR." at bounding box center [295, 94] width 39 height 22
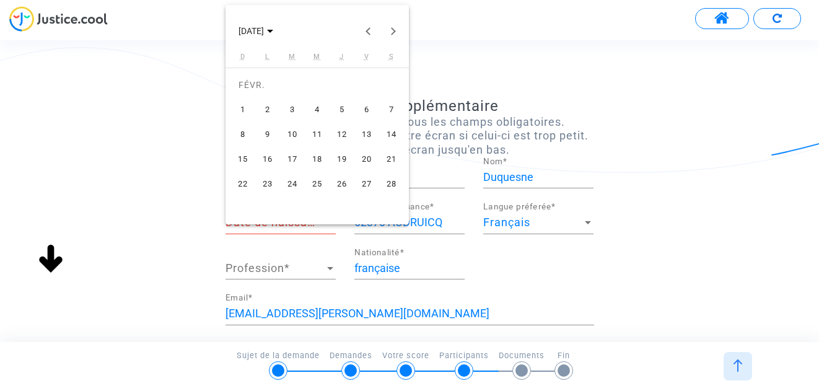
click at [241, 107] on div "1" at bounding box center [243, 109] width 22 height 22
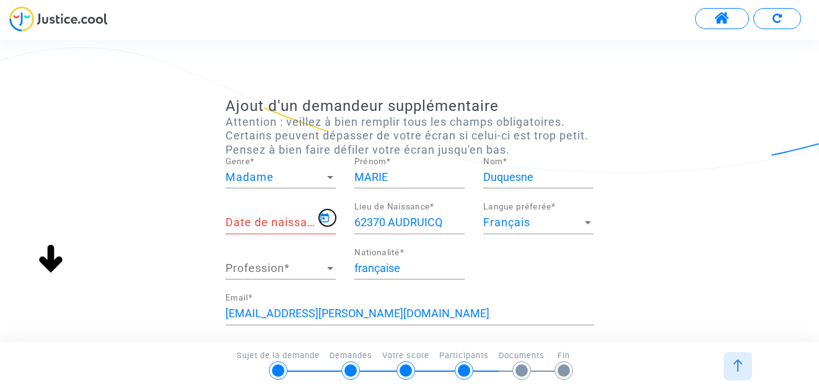
type input "01/02/1953"
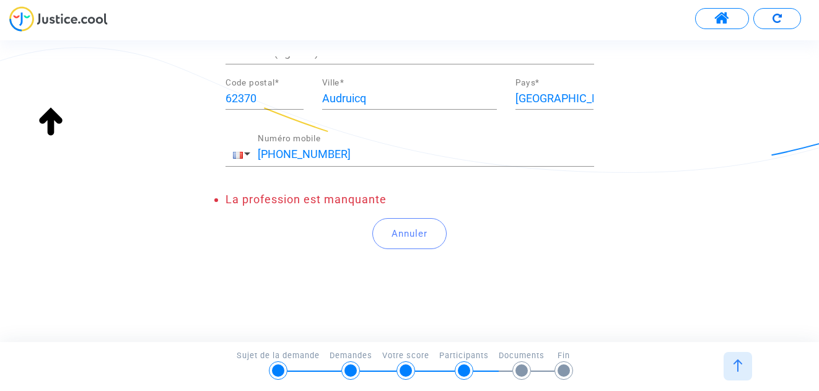
scroll to position [119, 0]
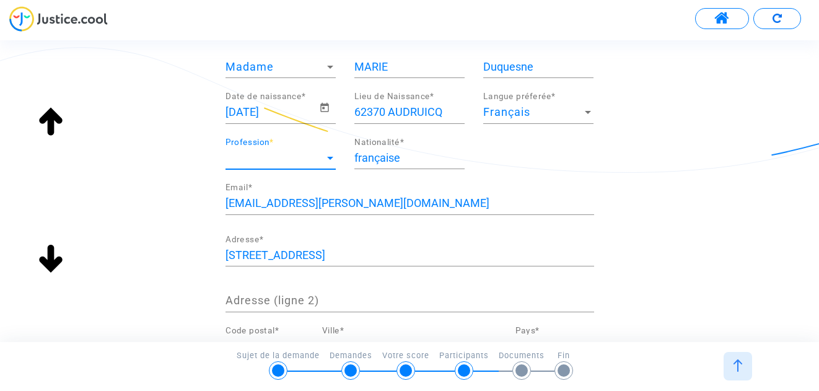
click at [331, 157] on div at bounding box center [330, 158] width 6 height 3
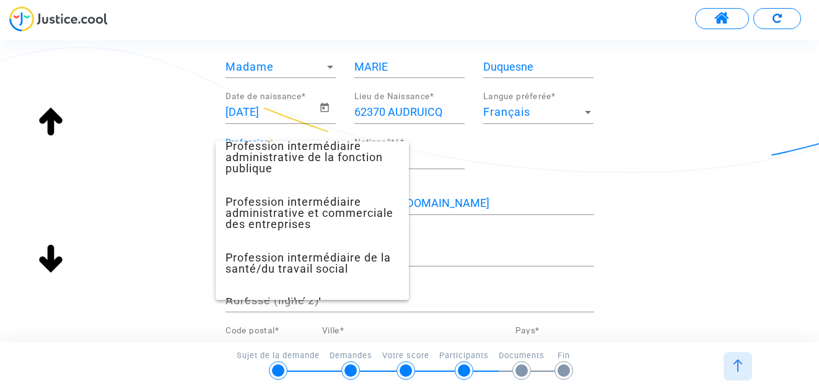
scroll to position [1168, 0]
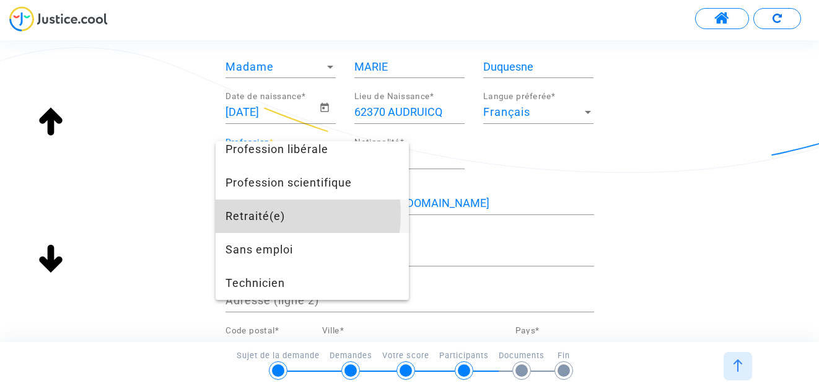
click at [269, 214] on span "Retraité(e)" at bounding box center [311, 215] width 173 height 33
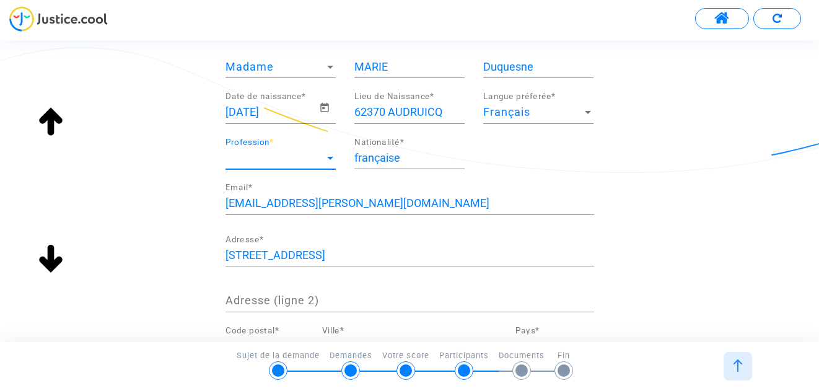
scroll to position [970, 0]
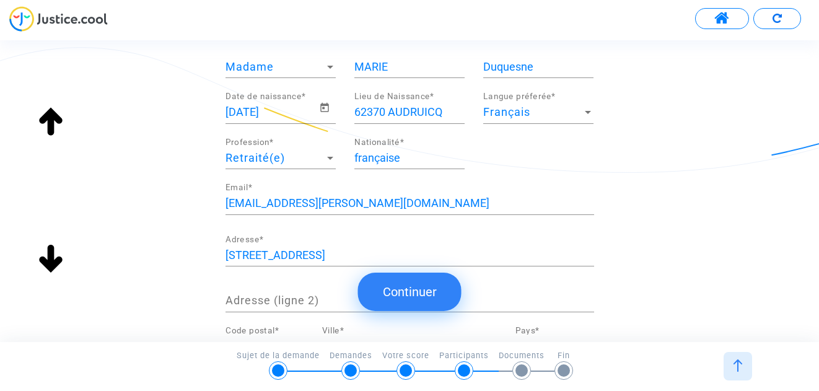
click at [421, 288] on button "Continuer" at bounding box center [409, 292] width 103 height 38
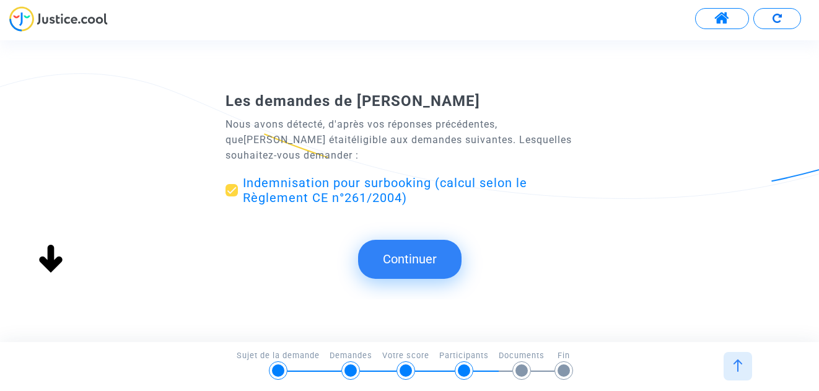
scroll to position [0, 0]
click at [399, 257] on button "Continuer" at bounding box center [409, 259] width 103 height 38
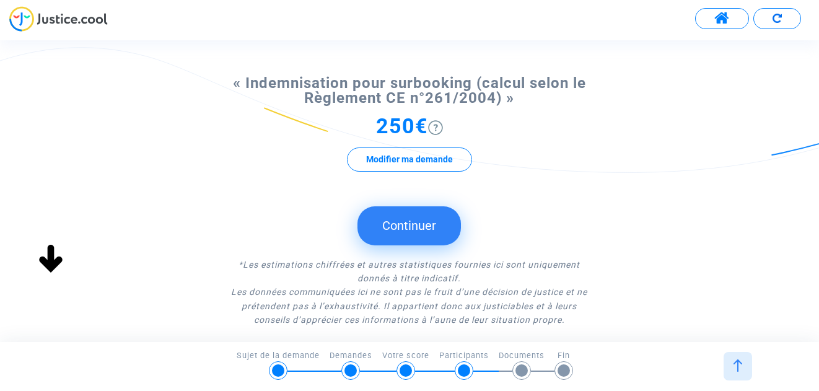
scroll to position [124, 0]
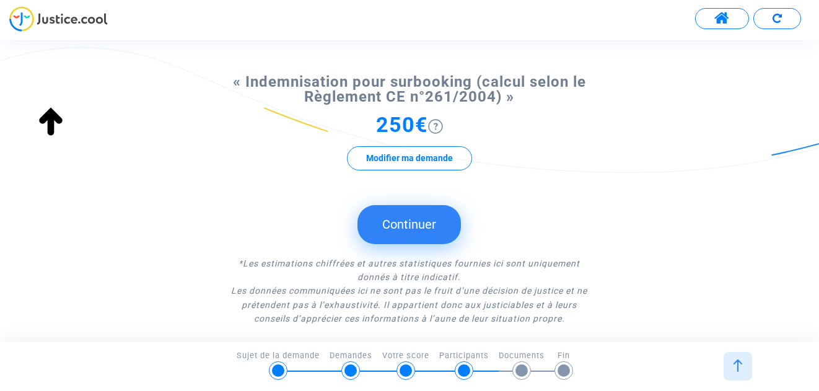
click at [417, 219] on button "Continuer" at bounding box center [408, 224] width 103 height 38
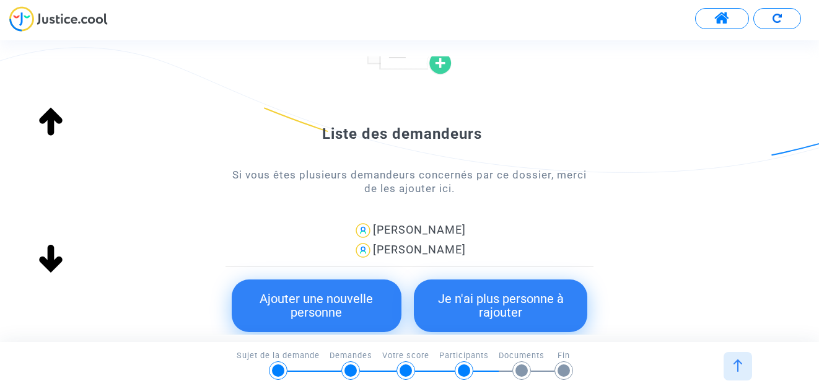
scroll to position [186, 0]
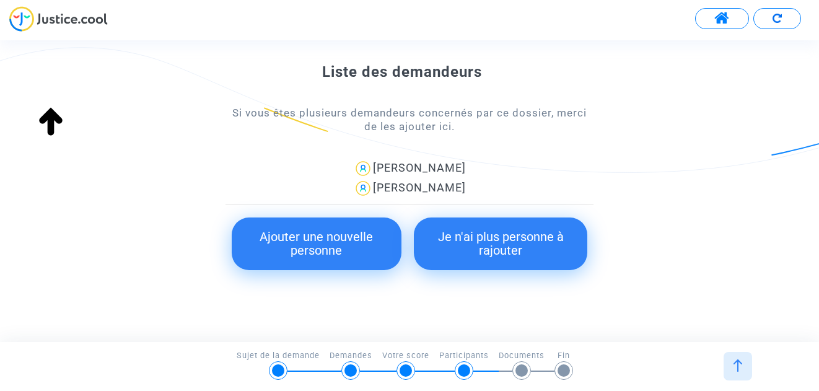
click at [482, 237] on button "Je n'ai plus personne à rajouter" at bounding box center [500, 243] width 173 height 53
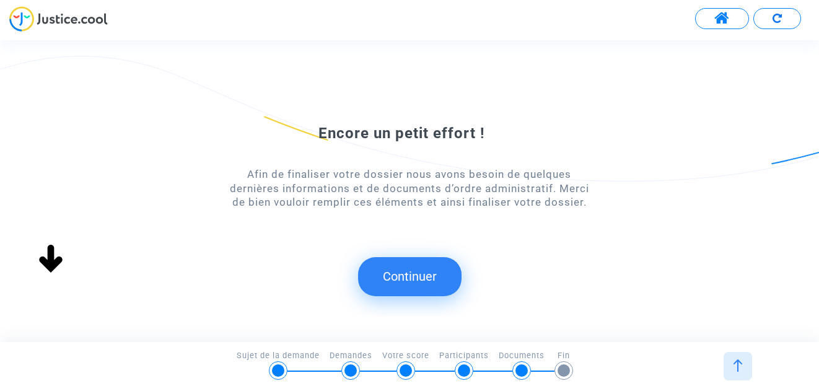
scroll to position [0, 0]
click at [418, 273] on button "Continuer" at bounding box center [409, 276] width 103 height 38
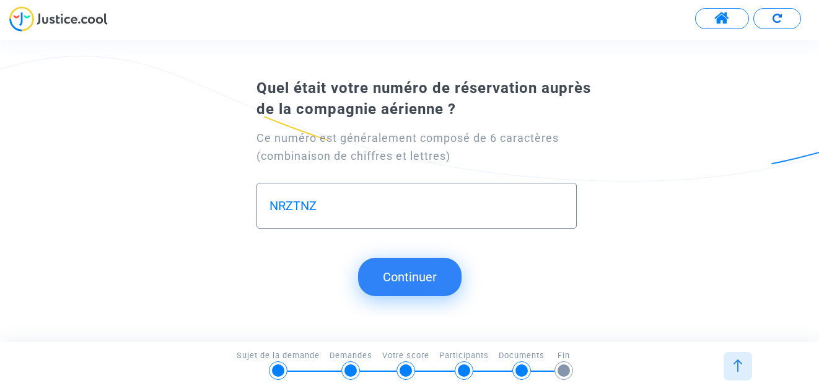
type input "NRZTNZ"
click at [424, 269] on button "Continuer" at bounding box center [409, 277] width 103 height 38
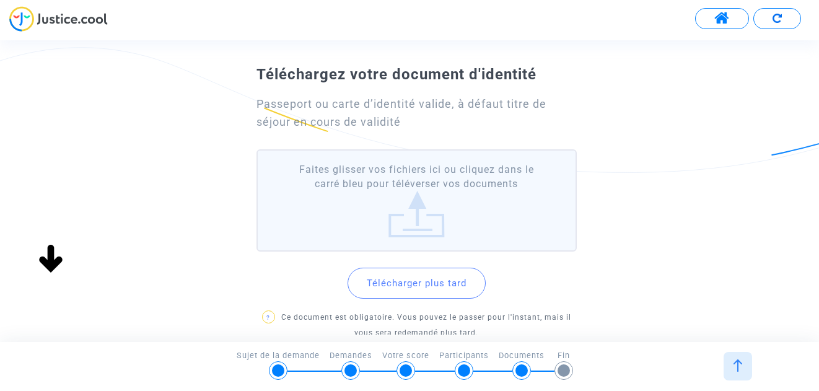
scroll to position [62, 0]
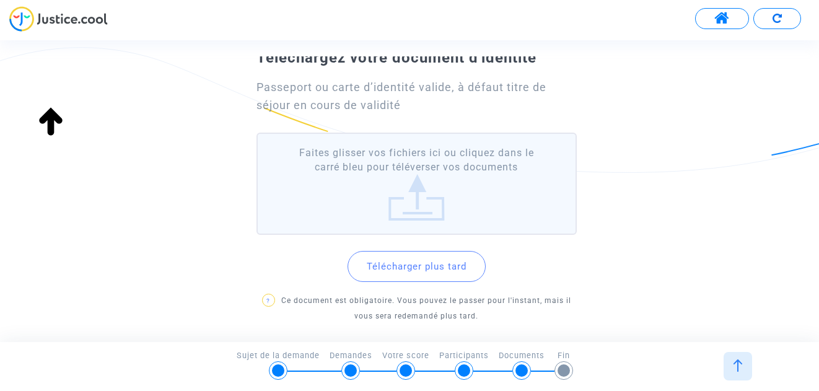
click at [424, 205] on label "Faites glisser vos fichiers ici ou cliquez dans le carré bleu pour téléverser v…" at bounding box center [416, 184] width 321 height 102
click at [0, 0] on input "Faites glisser vos fichiers ici ou cliquez dans le carré bleu pour téléverser v…" at bounding box center [0, 0] width 0 height 0
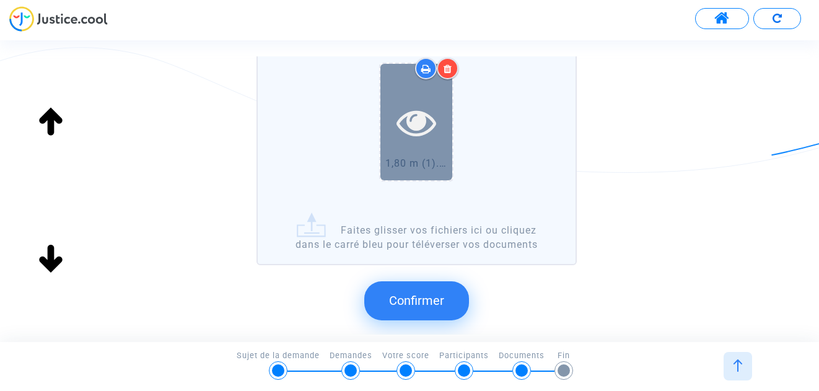
scroll to position [186, 0]
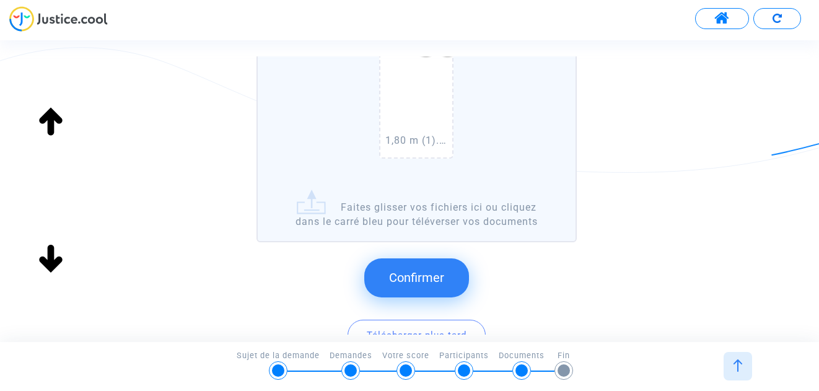
click at [415, 285] on span "Confirmer" at bounding box center [416, 277] width 55 height 15
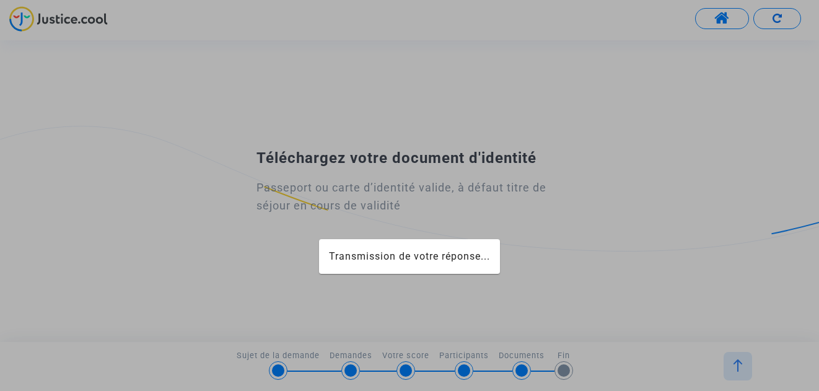
scroll to position [0, 0]
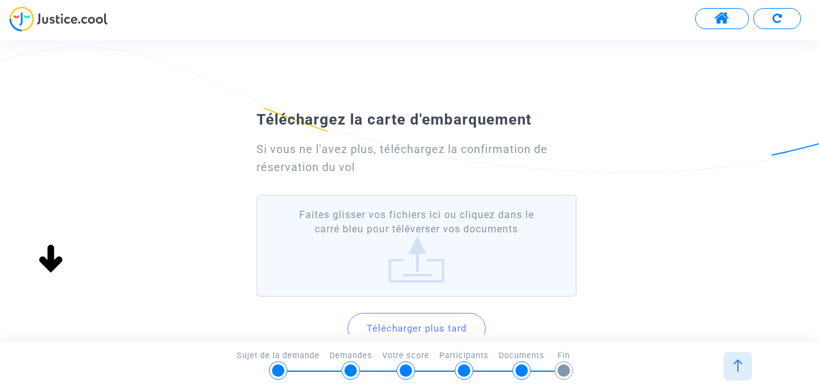
click at [408, 263] on label "Faites glisser vos fichiers ici ou cliquez dans le carré bleu pour téléverser v…" at bounding box center [416, 245] width 321 height 102
click at [0, 0] on input "Faites glisser vos fichiers ici ou cliquez dans le carré bleu pour téléverser v…" at bounding box center [0, 0] width 0 height 0
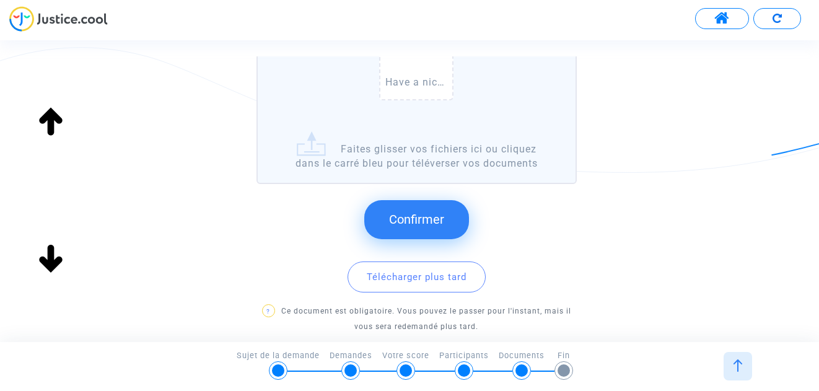
scroll to position [248, 0]
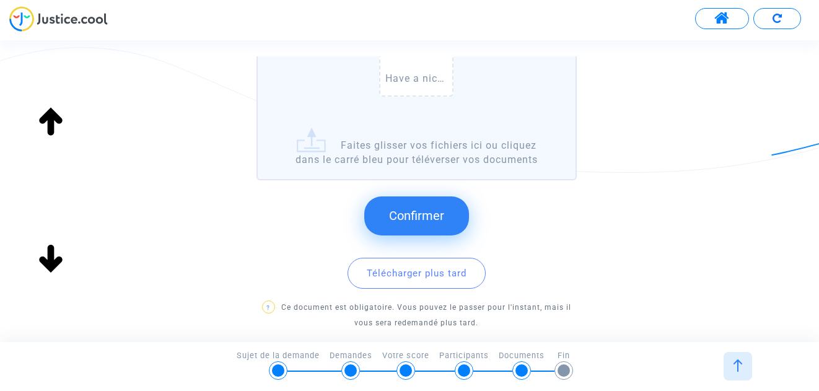
click at [406, 223] on span "Confirmer" at bounding box center [416, 215] width 55 height 15
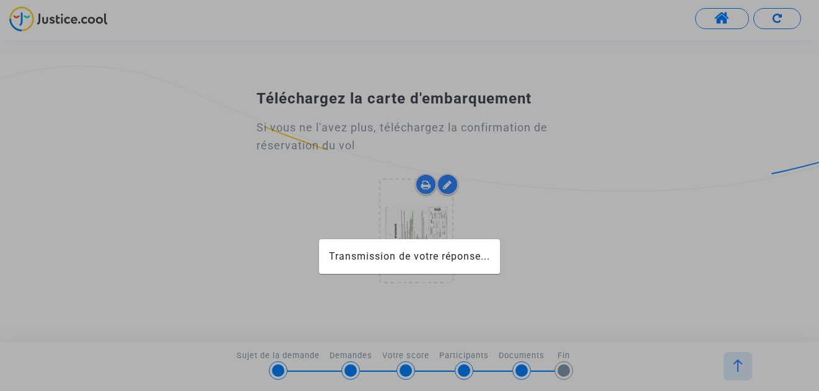
scroll to position [0, 0]
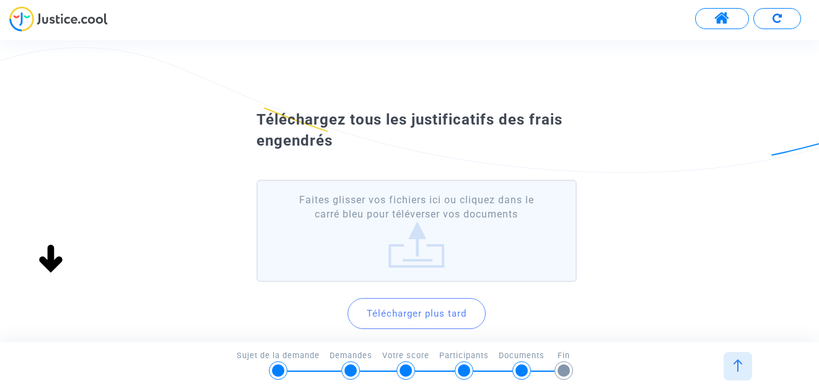
click at [416, 251] on label "Faites glisser vos fichiers ici ou cliquez dans le carré bleu pour téléverser v…" at bounding box center [416, 231] width 321 height 102
click at [0, 0] on input "Faites glisser vos fichiers ici ou cliquez dans le carré bleu pour téléverser v…" at bounding box center [0, 0] width 0 height 0
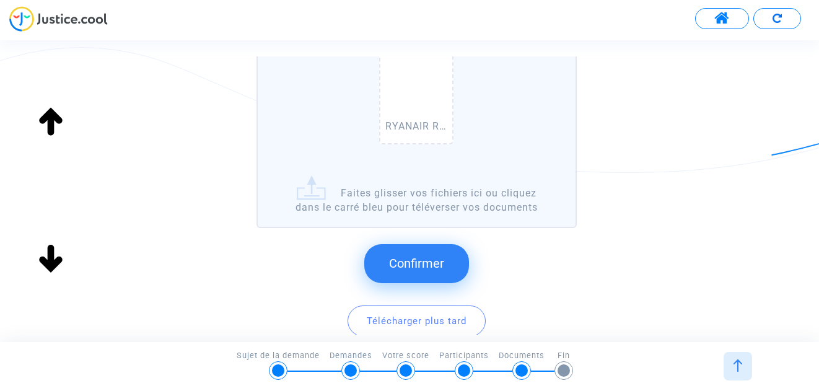
scroll to position [186, 0]
click at [411, 270] on span "Confirmer" at bounding box center [416, 262] width 55 height 15
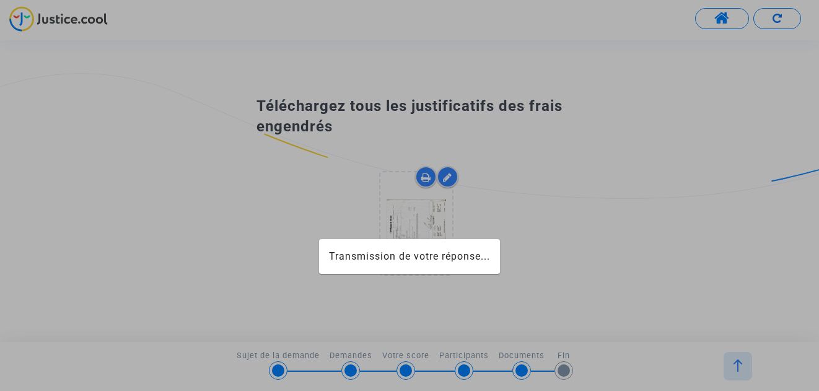
scroll to position [0, 0]
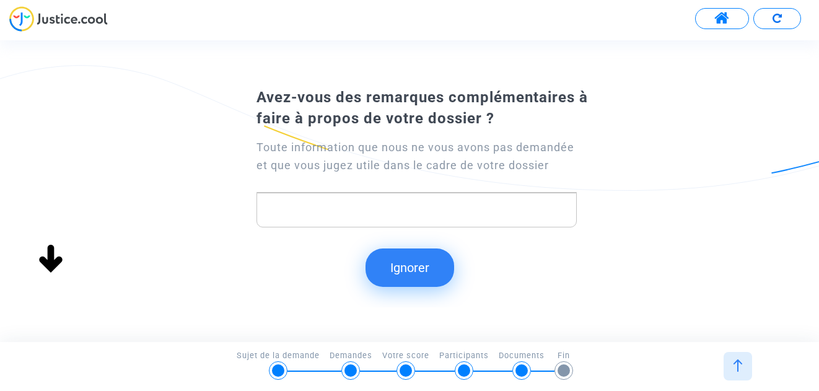
click at [292, 201] on div "Rich Text Editor, main" at bounding box center [416, 210] width 321 height 35
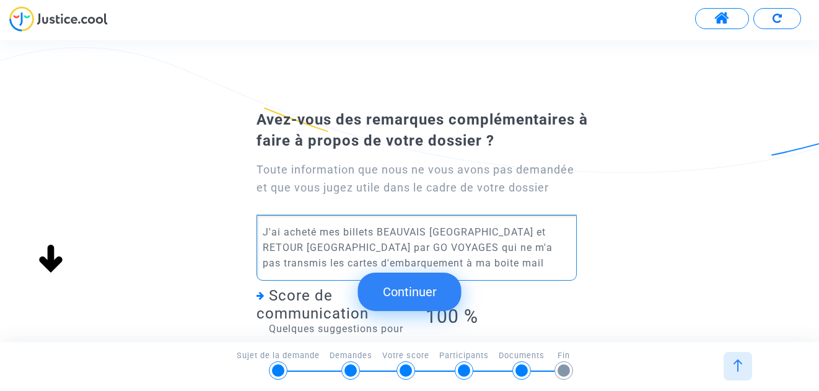
click at [419, 293] on button "Continuer" at bounding box center [409, 292] width 103 height 38
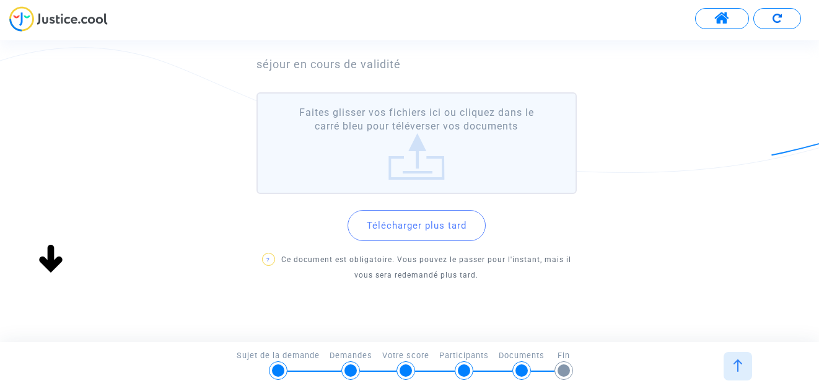
scroll to position [124, 0]
